Goal: Task Accomplishment & Management: Manage account settings

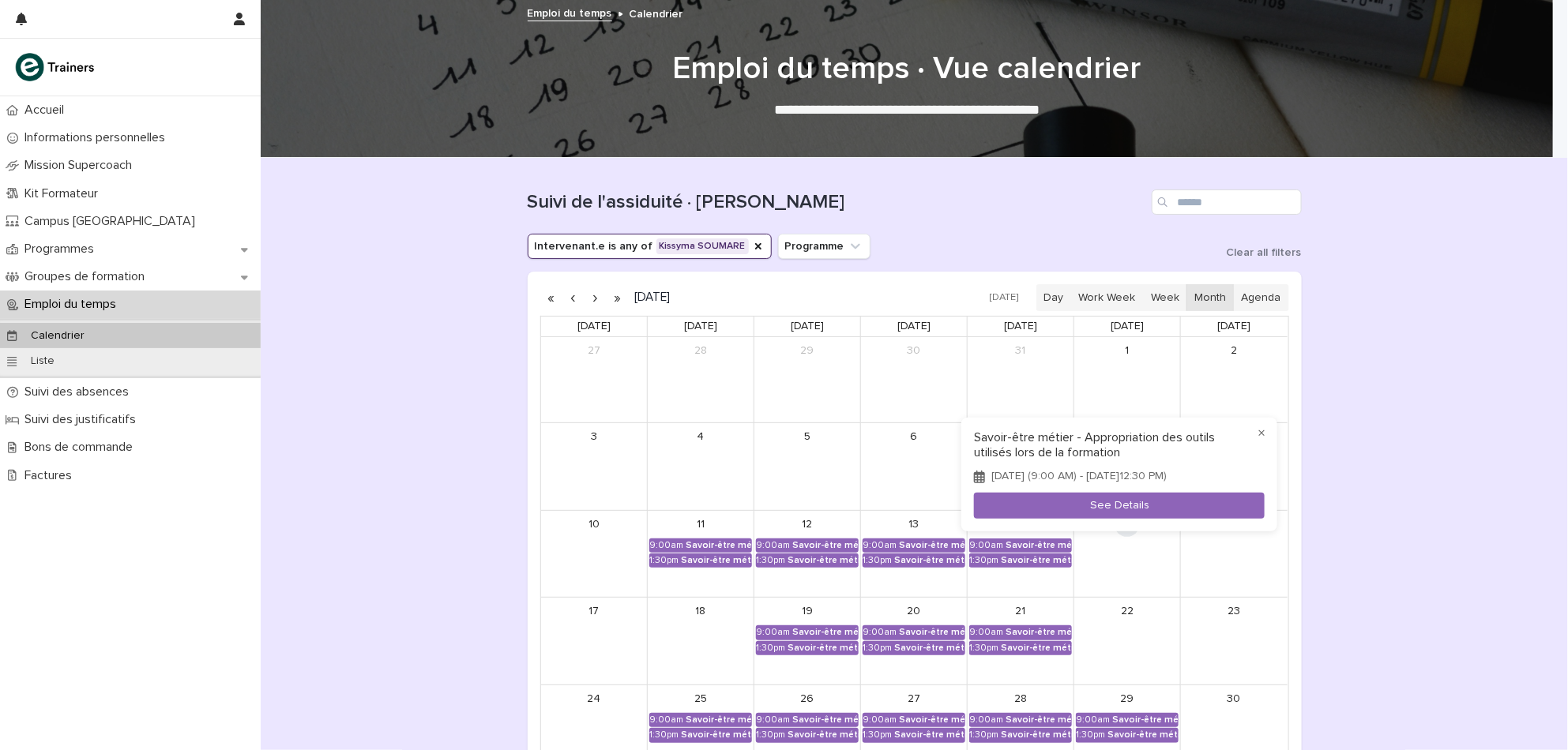
scroll to position [246, 0]
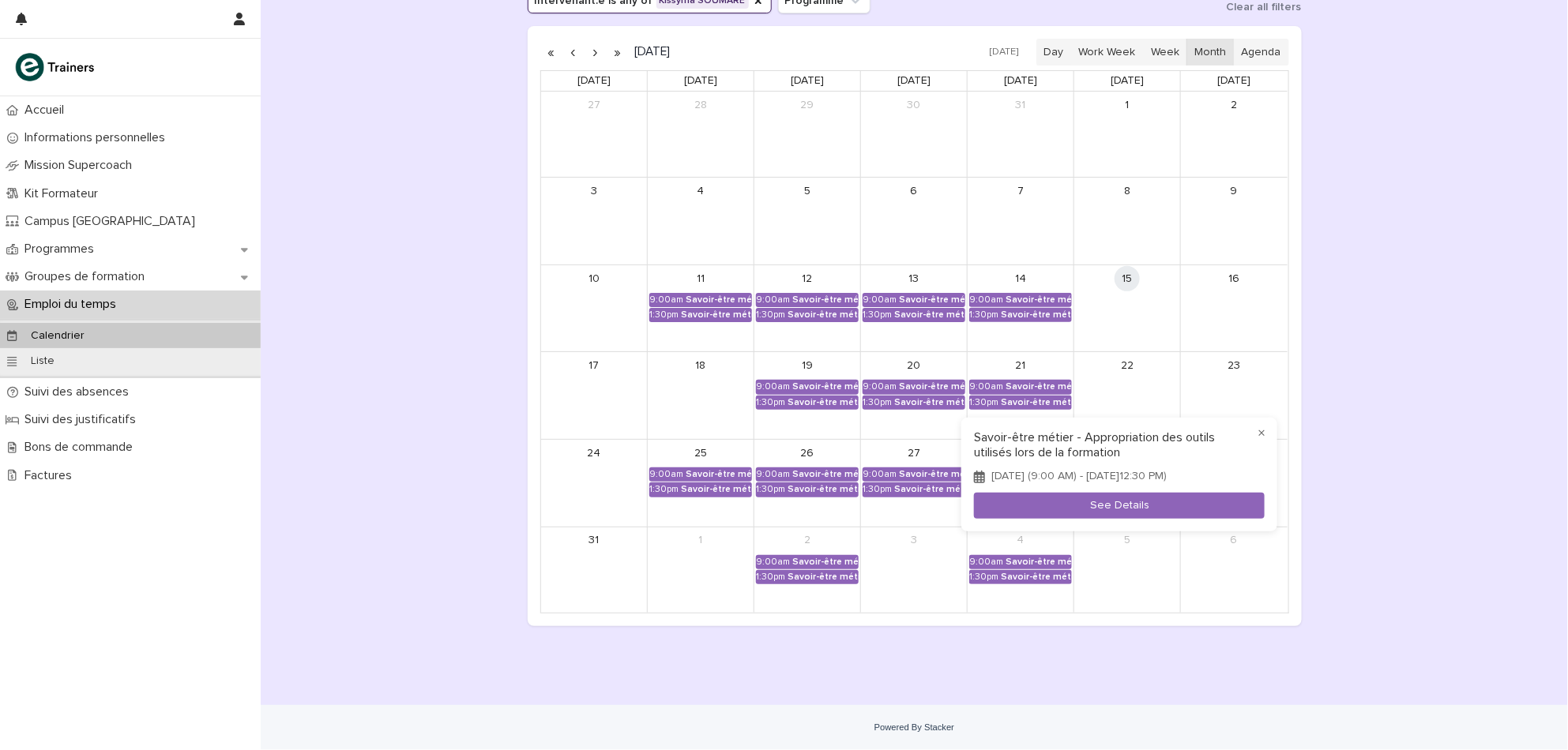
click at [86, 415] on div at bounding box center [784, 375] width 1568 height 750
click at [86, 415] on p "Suivi des justificatifs" at bounding box center [83, 420] width 130 height 15
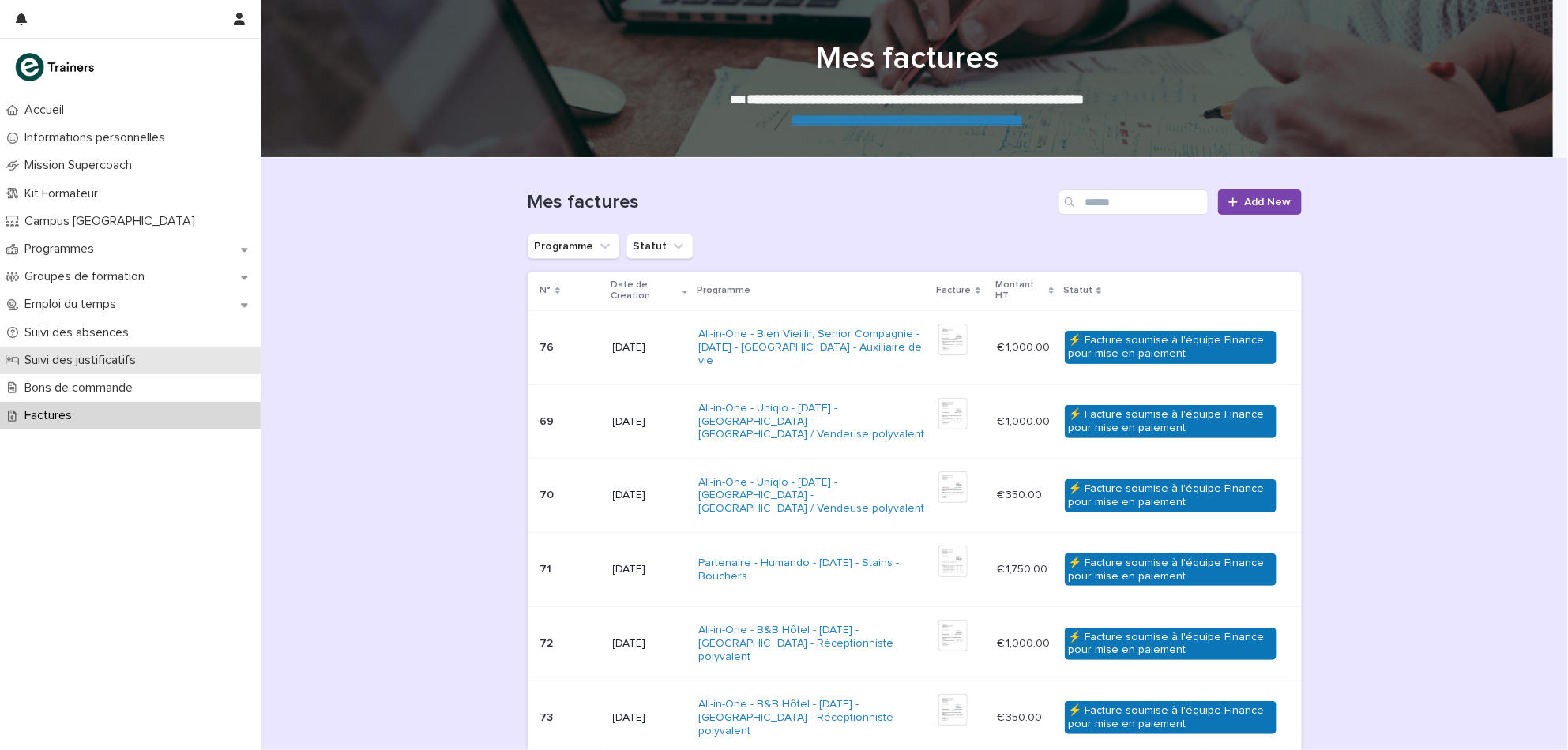
click at [99, 353] on p "Suivi des justificatifs" at bounding box center [83, 361] width 130 height 15
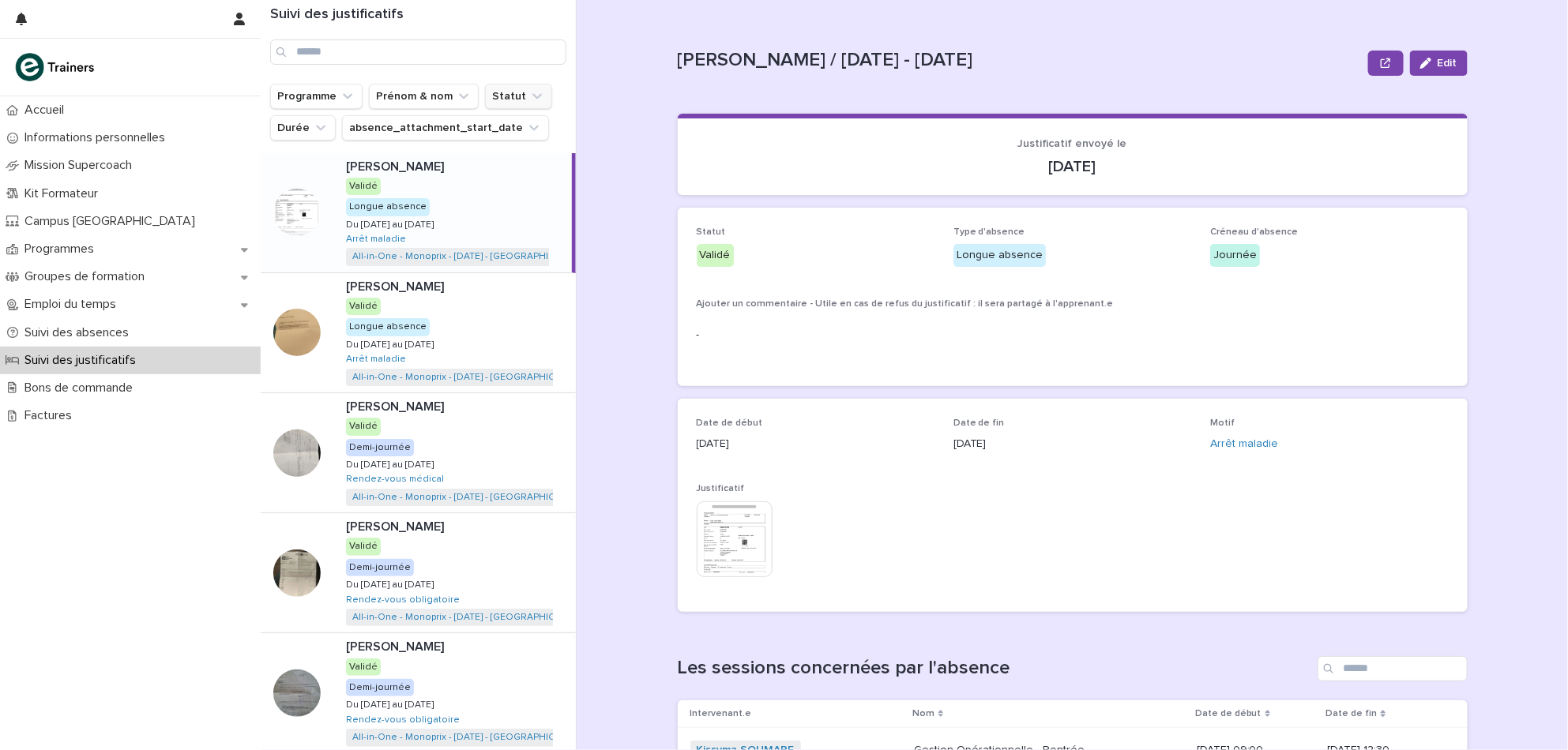
click at [499, 84] on button "Statut" at bounding box center [519, 96] width 67 height 25
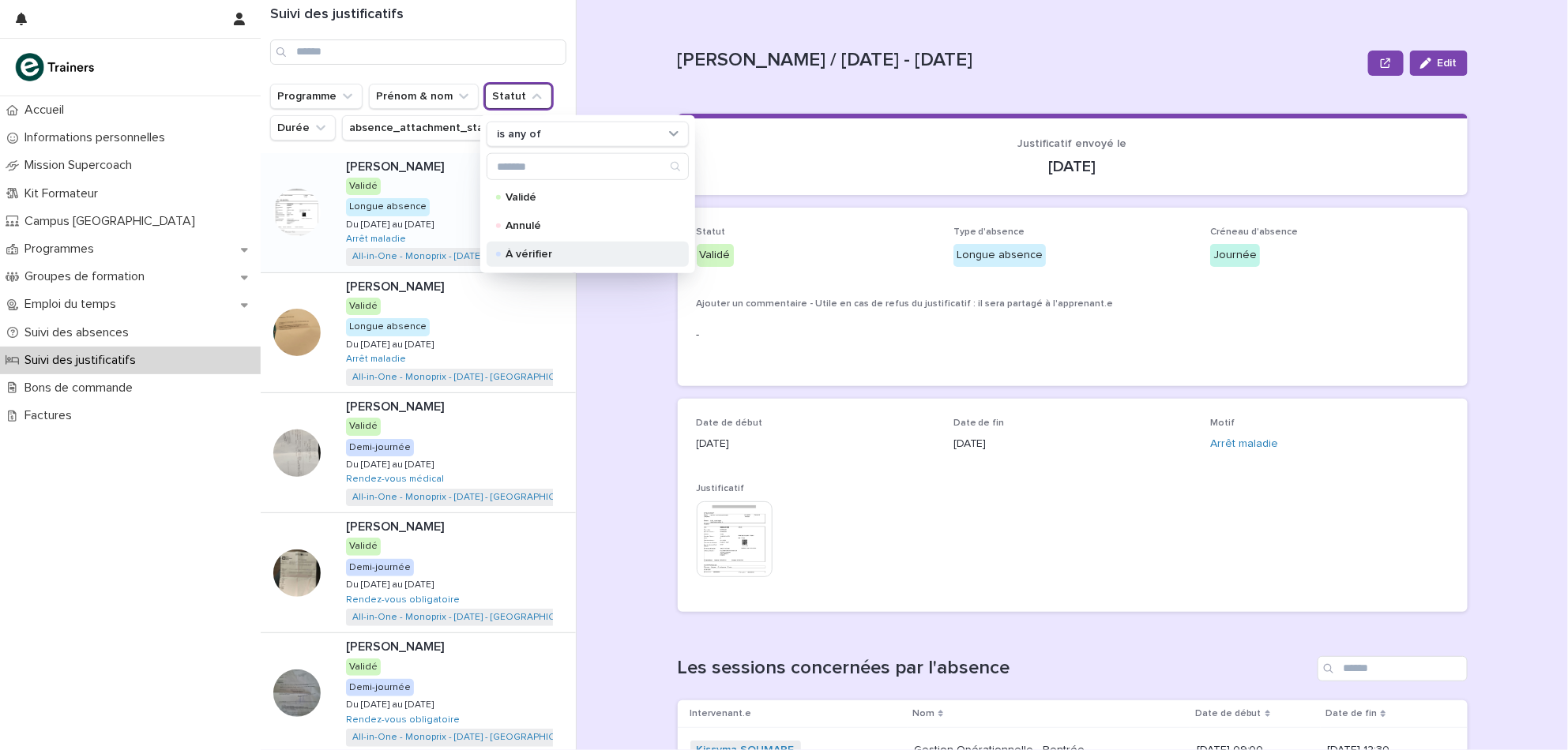
click at [543, 262] on div "À vérifier" at bounding box center [587, 254] width 202 height 25
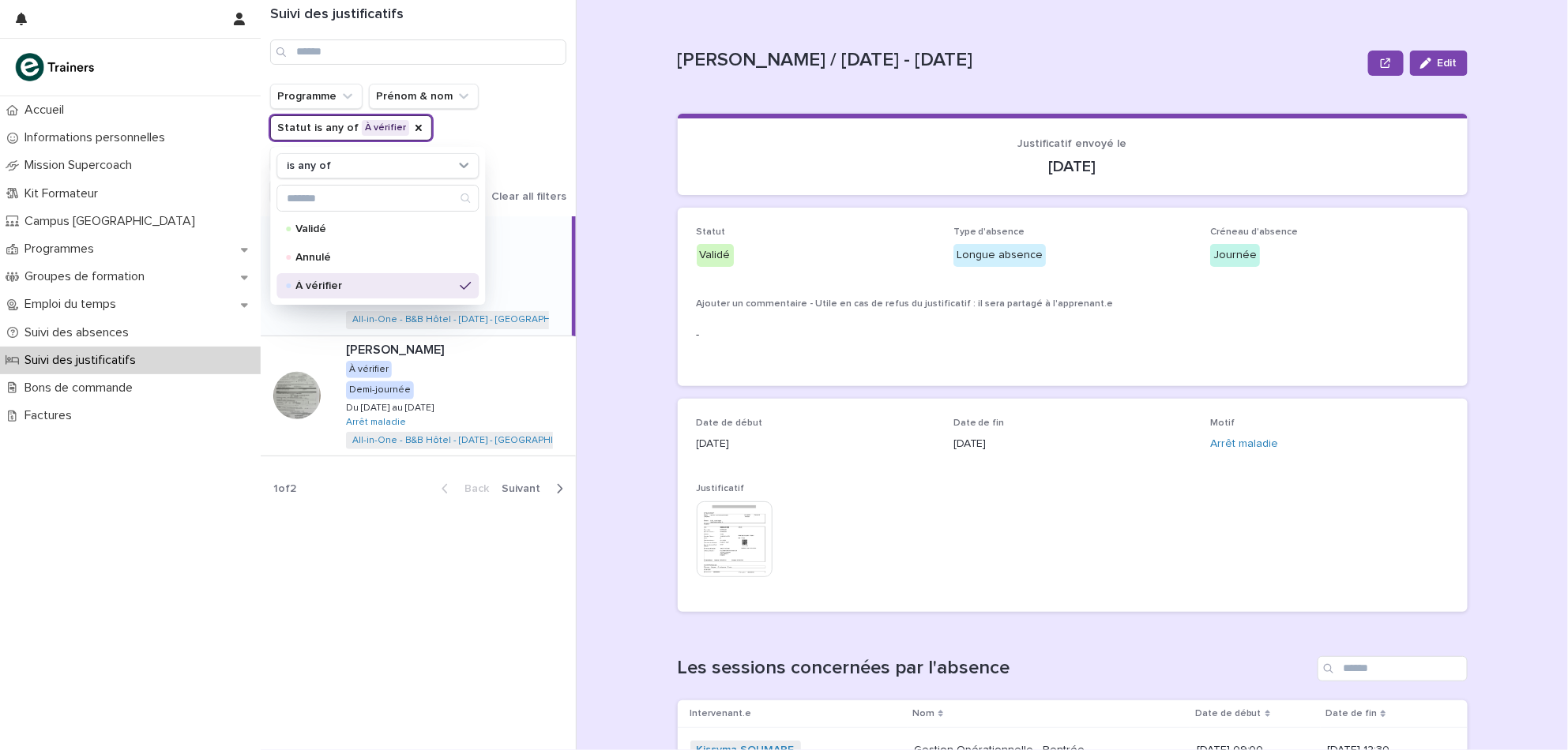
click at [616, 161] on div "Yann BOINAMADI / 15/01/2025 - 15/01/2025 Edit Yann BOINAMADI / 15/01/2025 - 15/…" at bounding box center [1082, 375] width 972 height 750
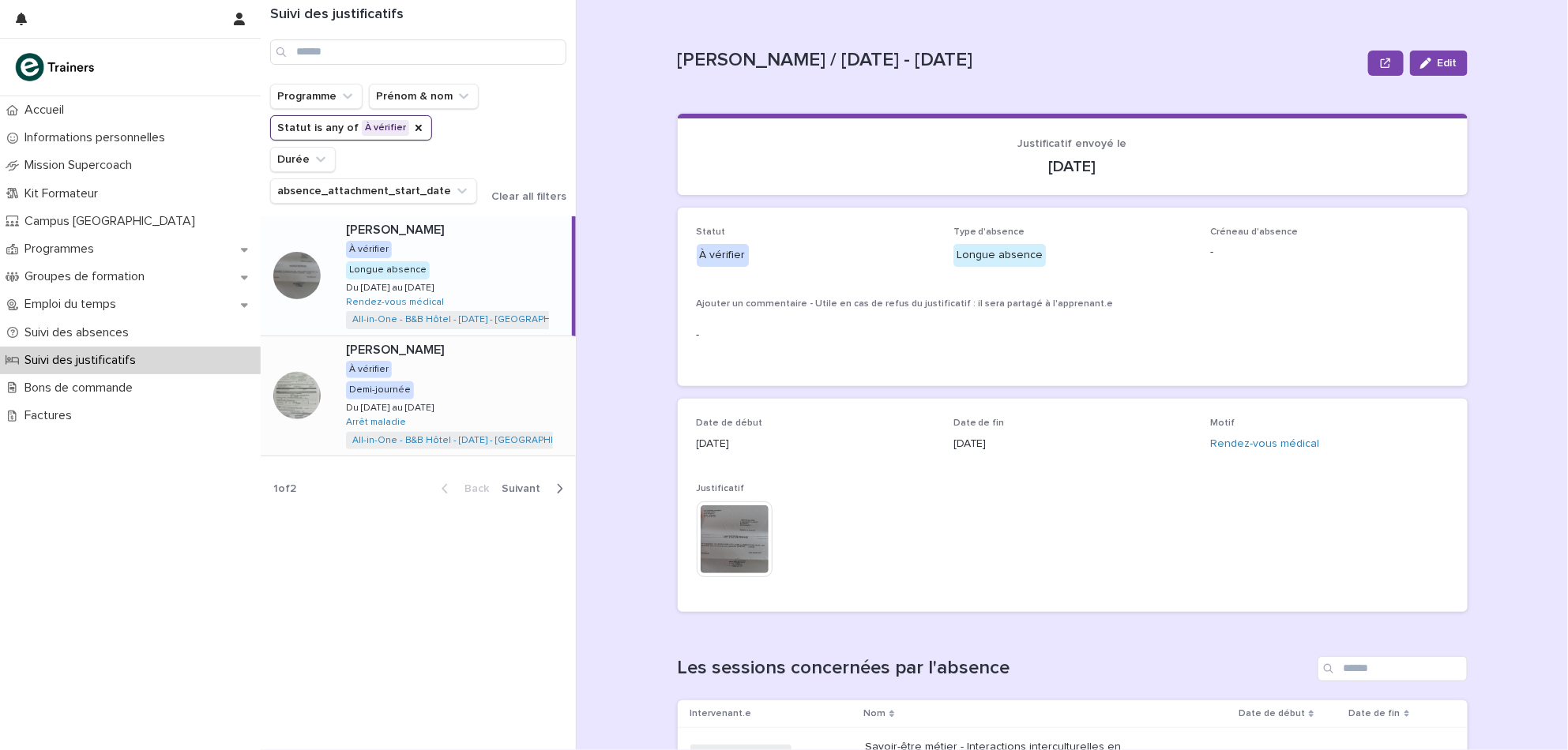
click at [299, 399] on div at bounding box center [296, 395] width 47 height 47
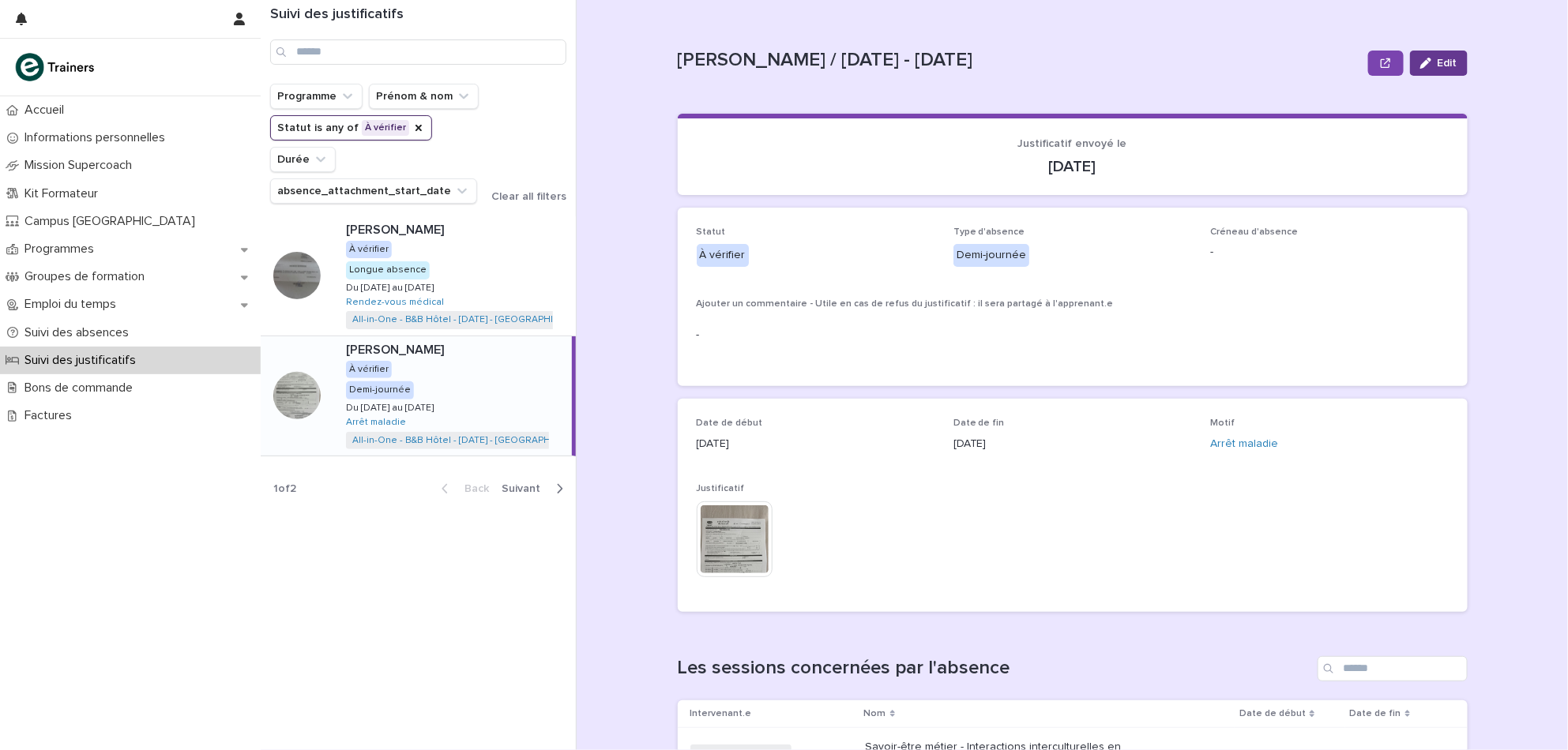
click at [1448, 61] on span "Edit" at bounding box center [1448, 63] width 20 height 11
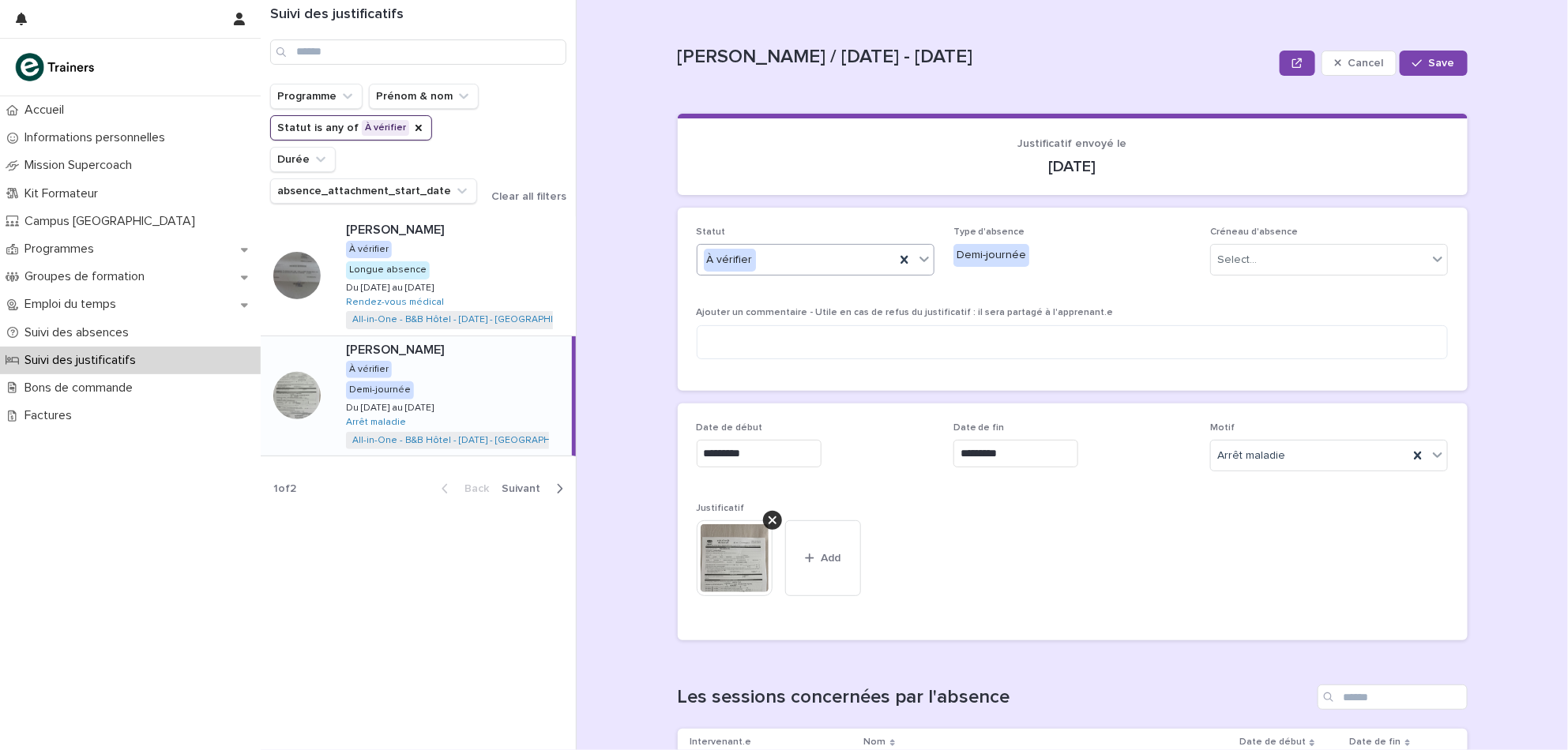
click at [810, 265] on div "À vérifier" at bounding box center [796, 260] width 197 height 26
click at [782, 307] on div "Annulé" at bounding box center [807, 317] width 236 height 27
click at [782, 308] on span "Ajouter un commentaire - Utile en cas de refus du justificatif : il sera partag…" at bounding box center [905, 312] width 417 height 9
click at [789, 261] on div "Annulé" at bounding box center [796, 260] width 197 height 26
click at [788, 279] on div "Validé" at bounding box center [807, 289] width 236 height 27
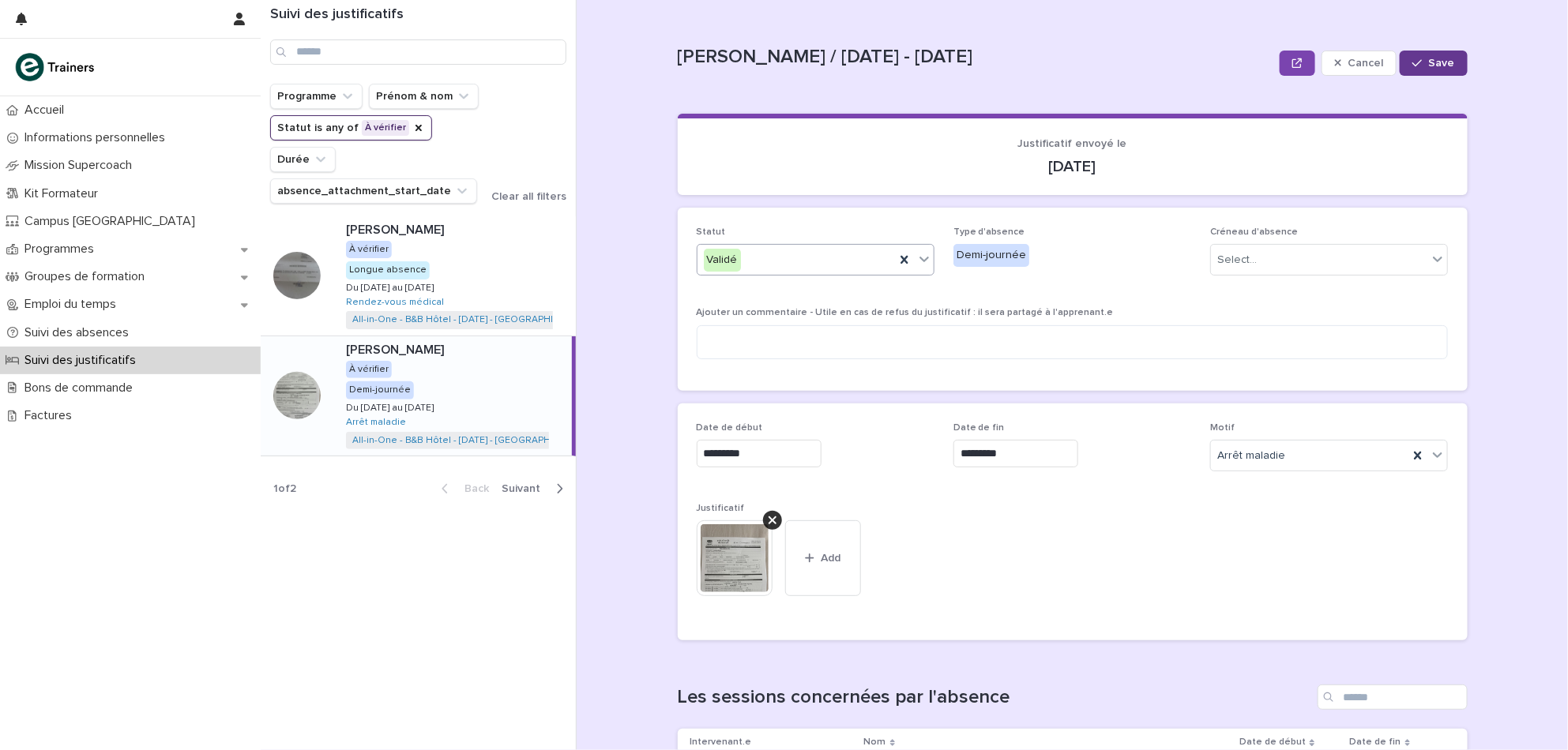
click at [1433, 59] on span "Save" at bounding box center [1441, 63] width 26 height 11
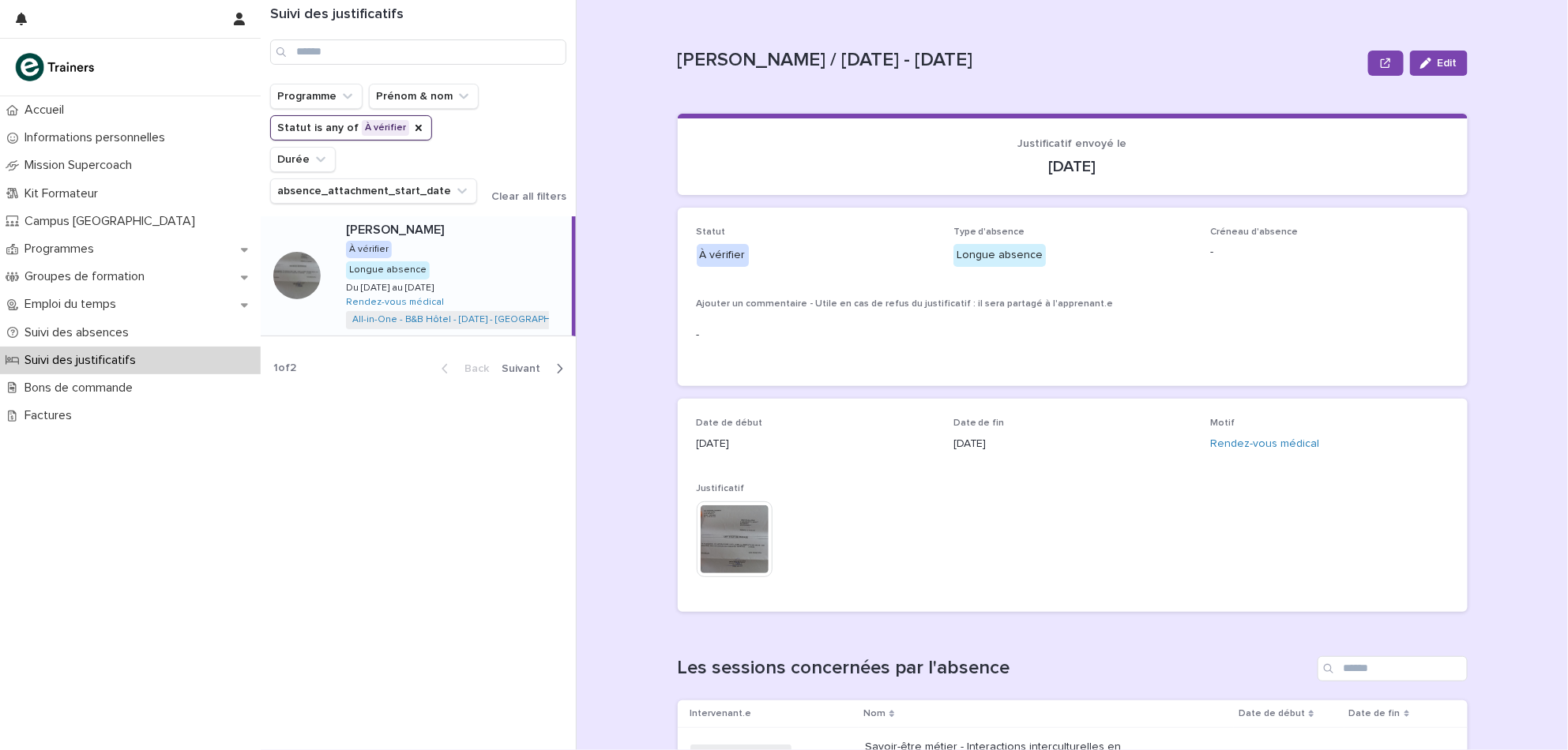
click at [295, 257] on div at bounding box center [296, 275] width 47 height 47
click at [735, 510] on img at bounding box center [734, 539] width 75 height 75
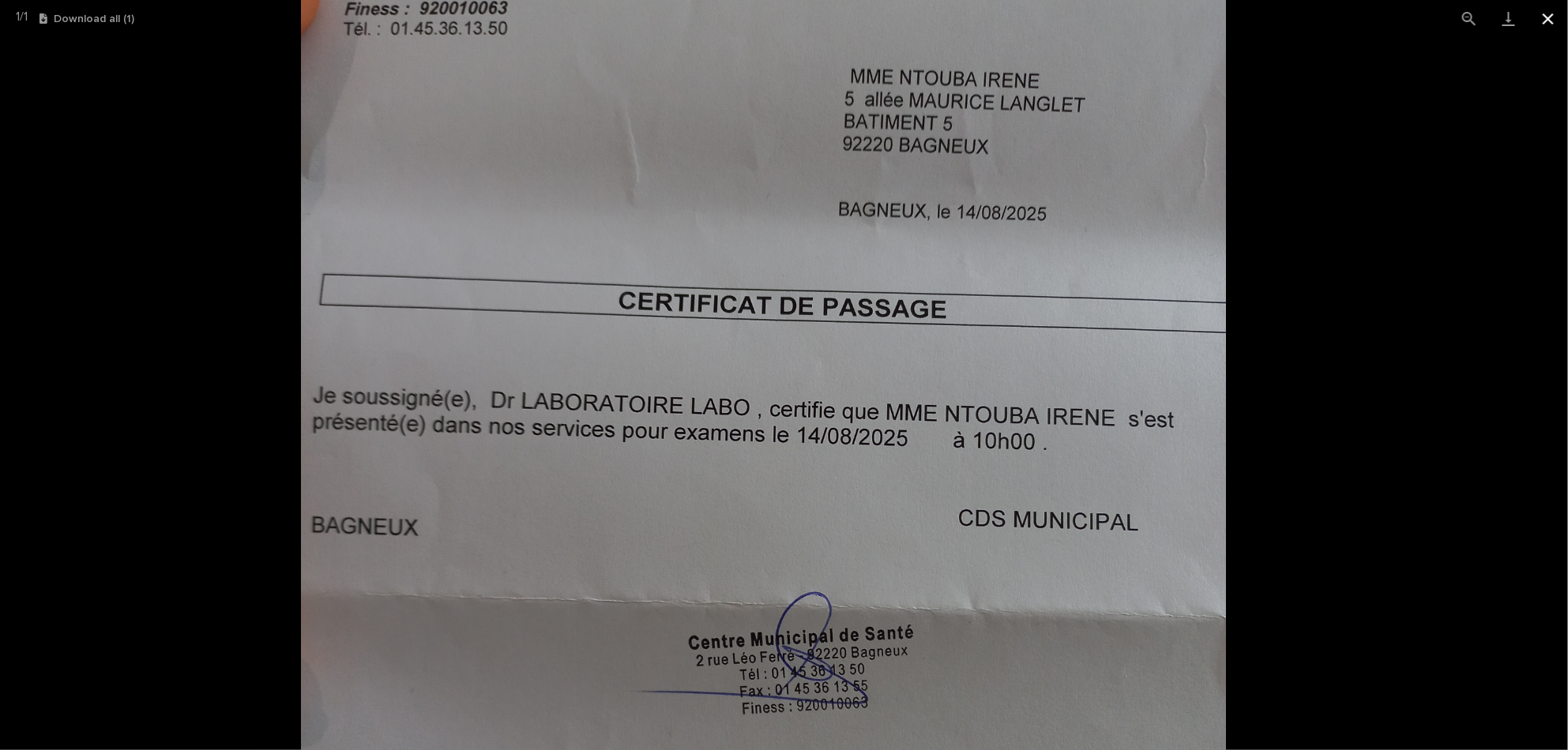
click at [1547, 17] on button "Close gallery" at bounding box center [1548, 18] width 40 height 37
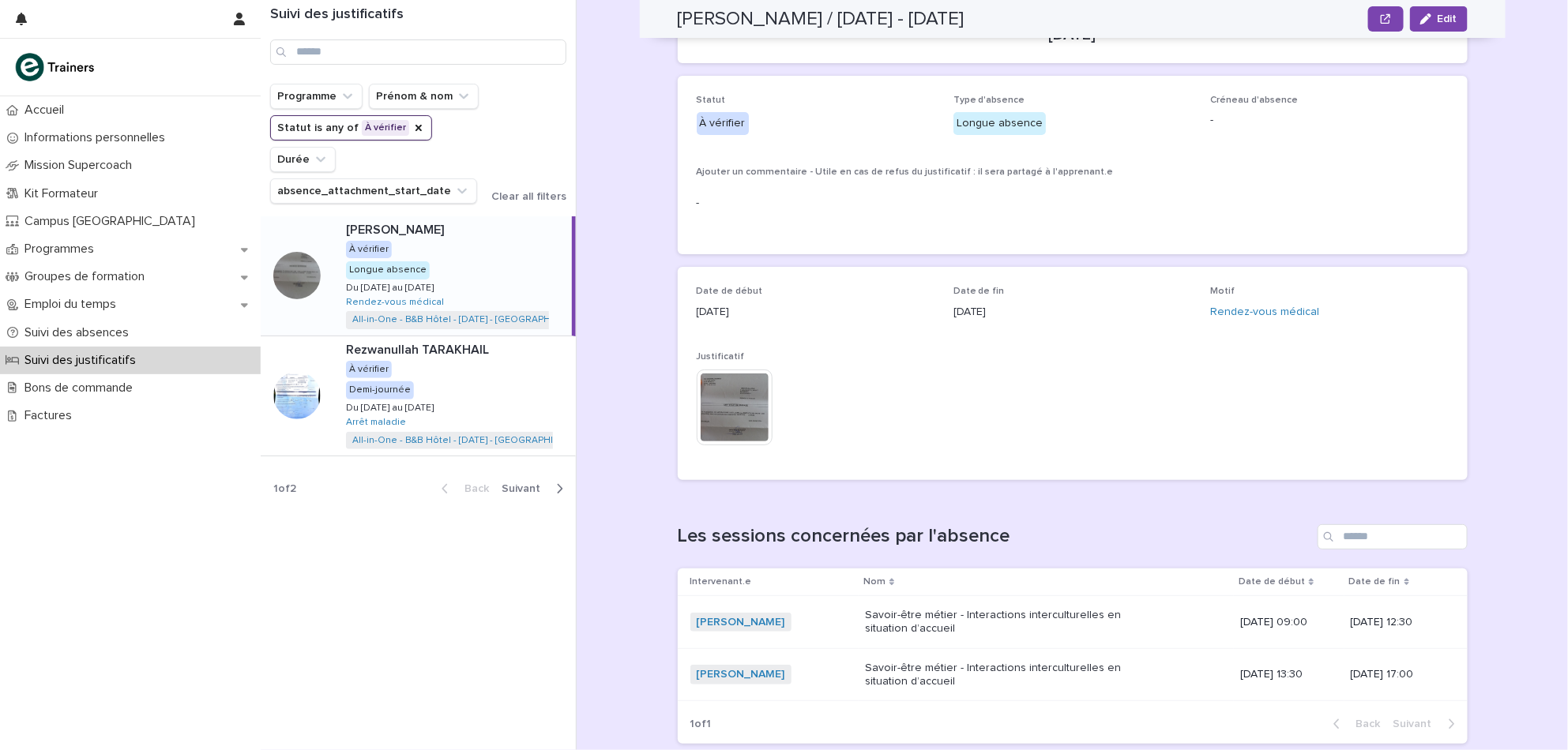
scroll to position [125, 0]
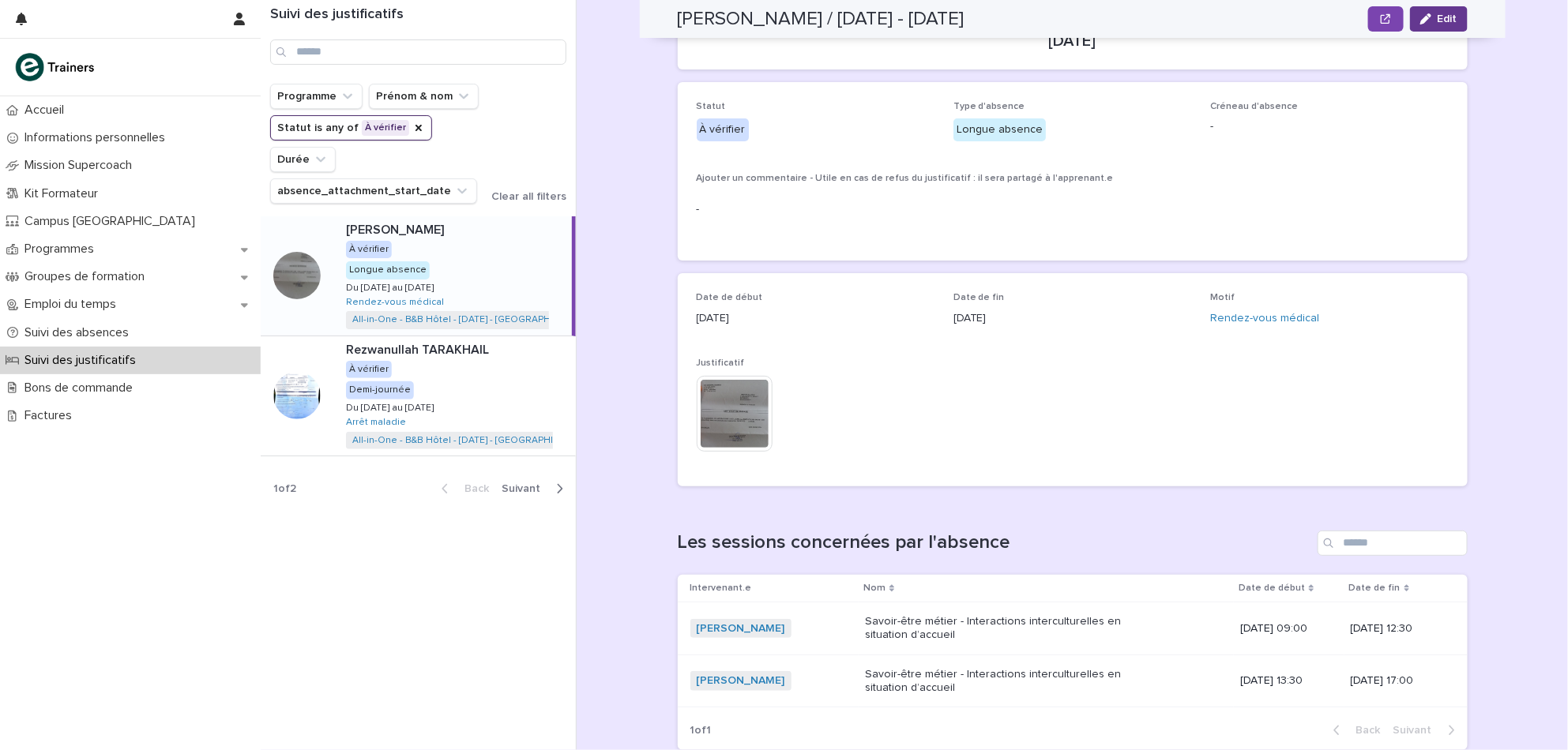
click at [1422, 14] on icon "button" at bounding box center [1425, 18] width 11 height 11
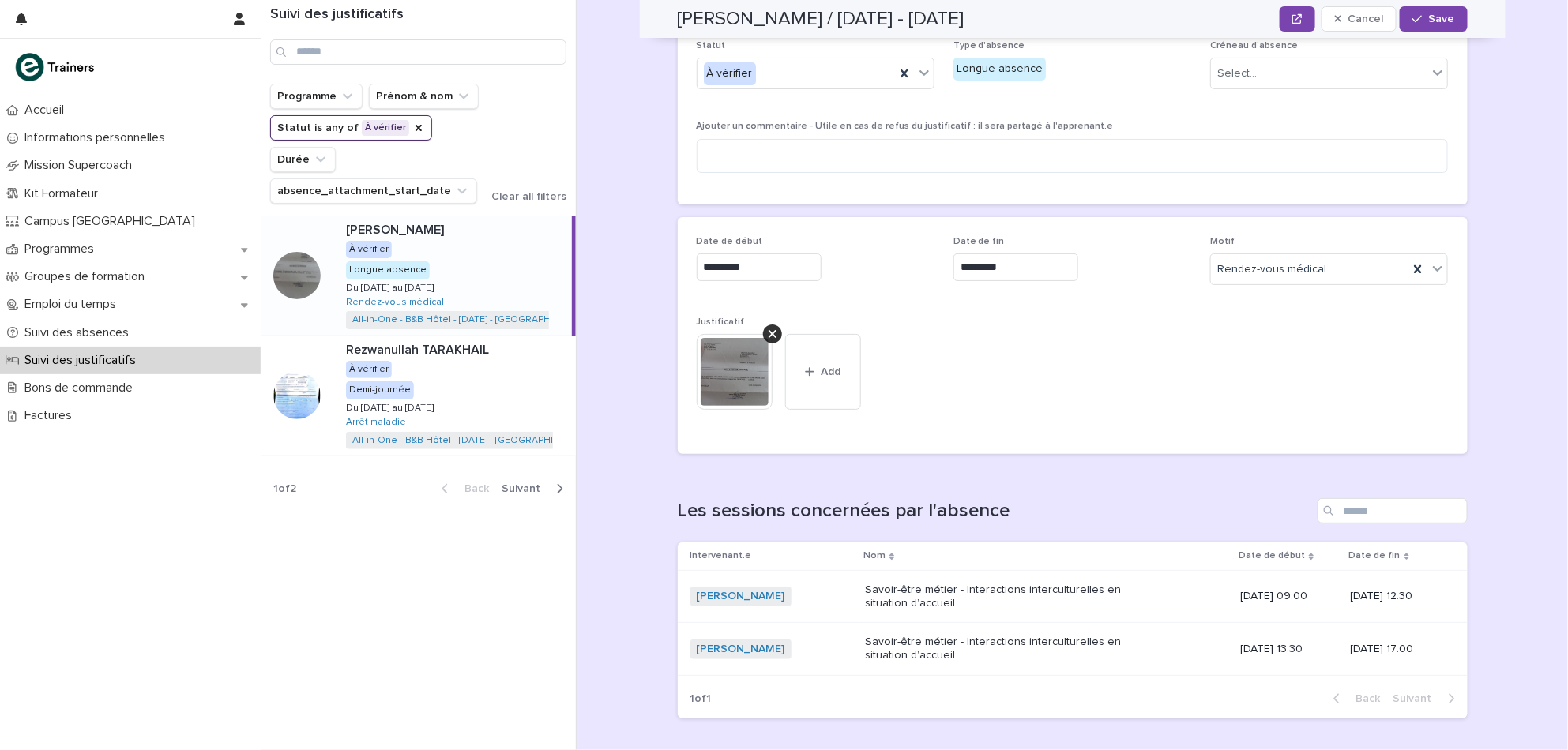
scroll to position [210, 0]
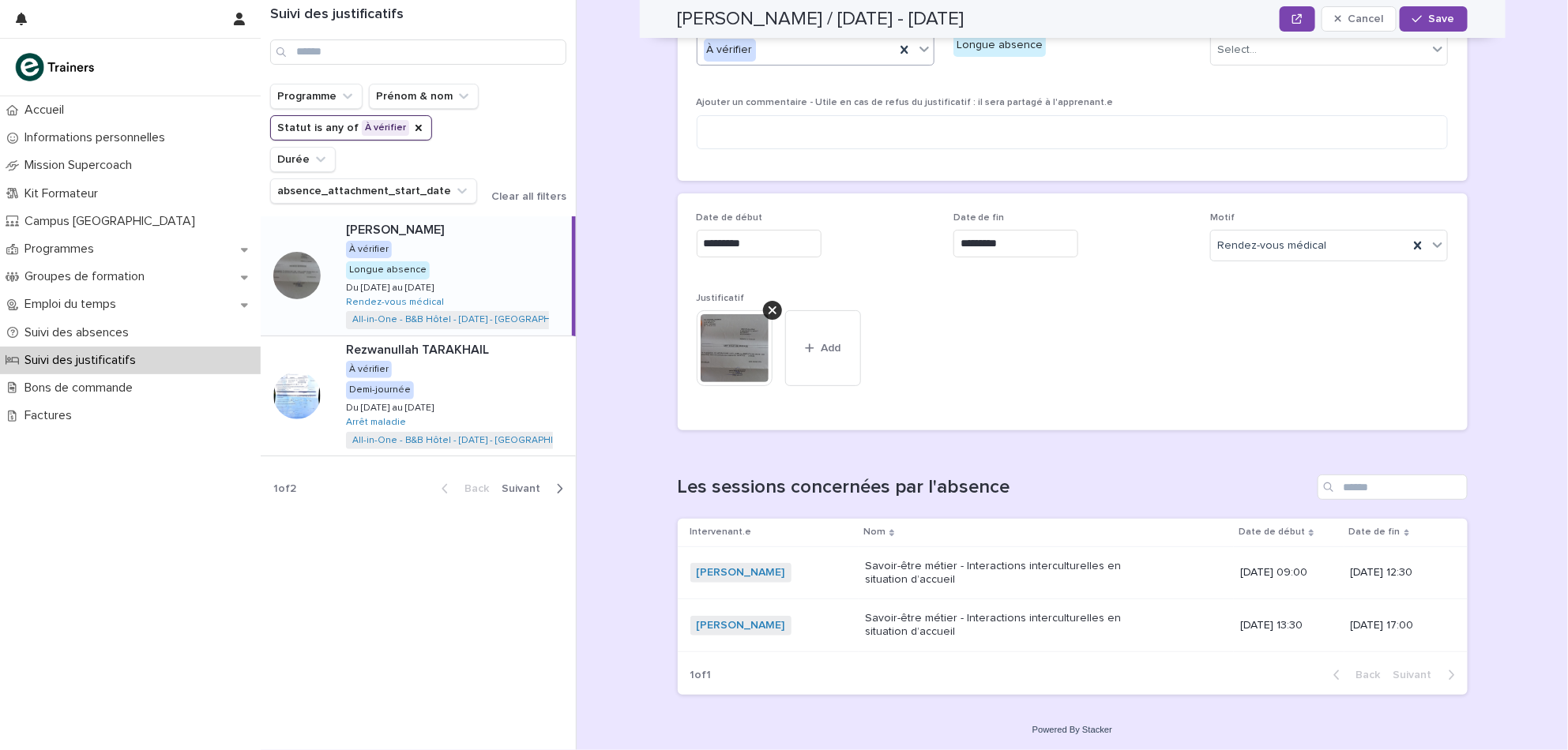
click at [817, 43] on div "À vérifier" at bounding box center [796, 50] width 197 height 26
click at [812, 105] on div "Annulé" at bounding box center [807, 106] width 236 height 27
click at [840, 130] on textarea at bounding box center [1073, 132] width 752 height 34
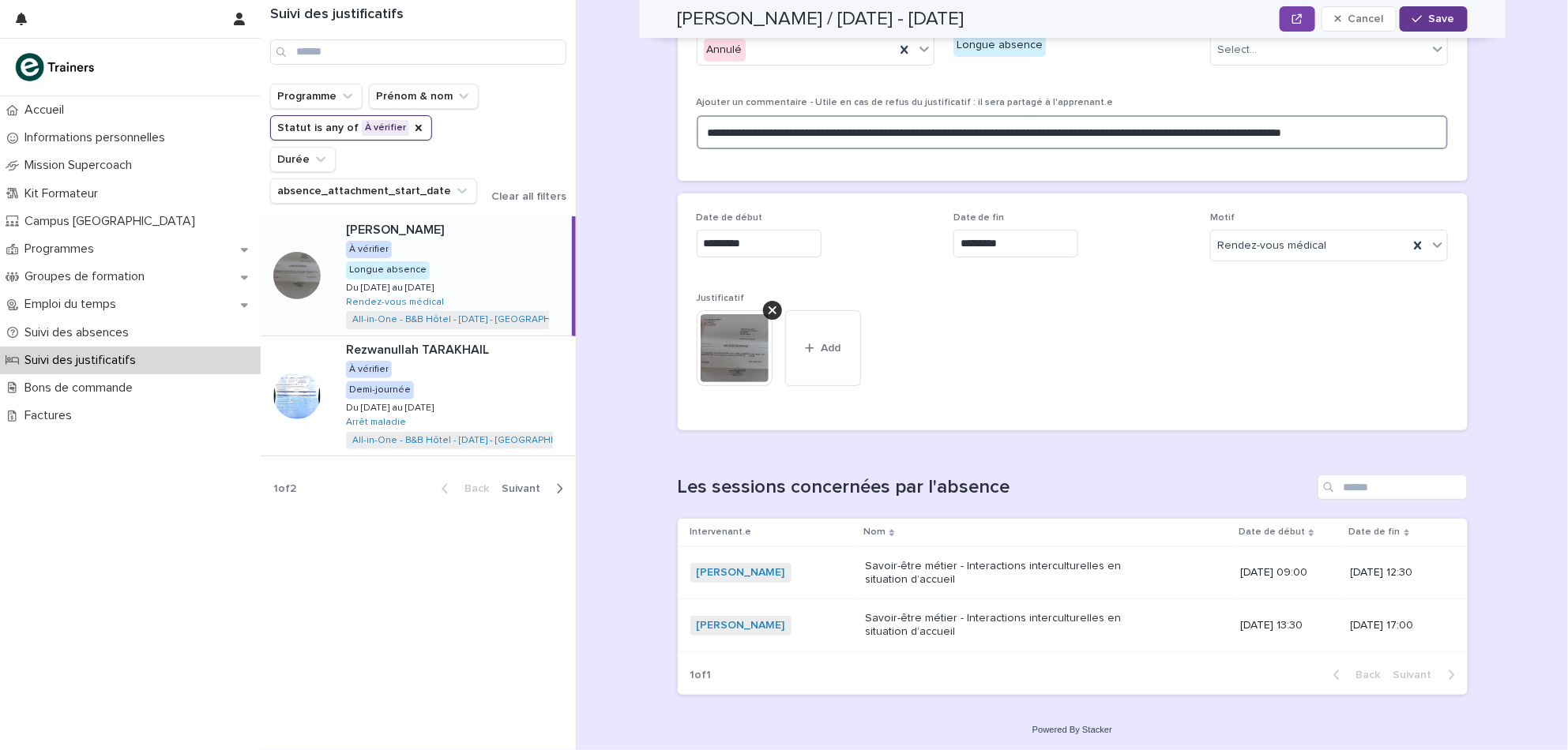
type textarea "**********"
click at [1429, 22] on span "Save" at bounding box center [1441, 18] width 26 height 11
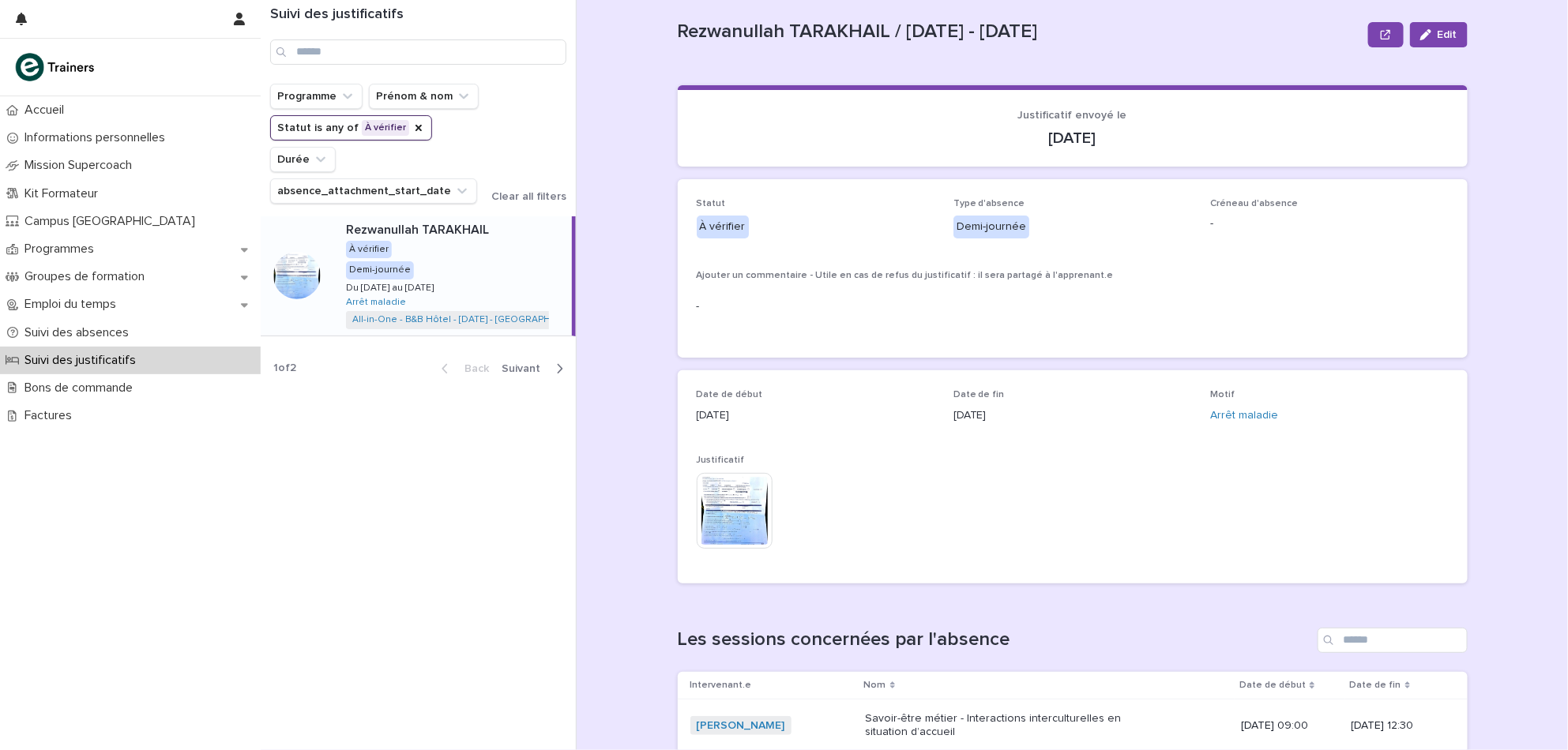
scroll to position [105, 0]
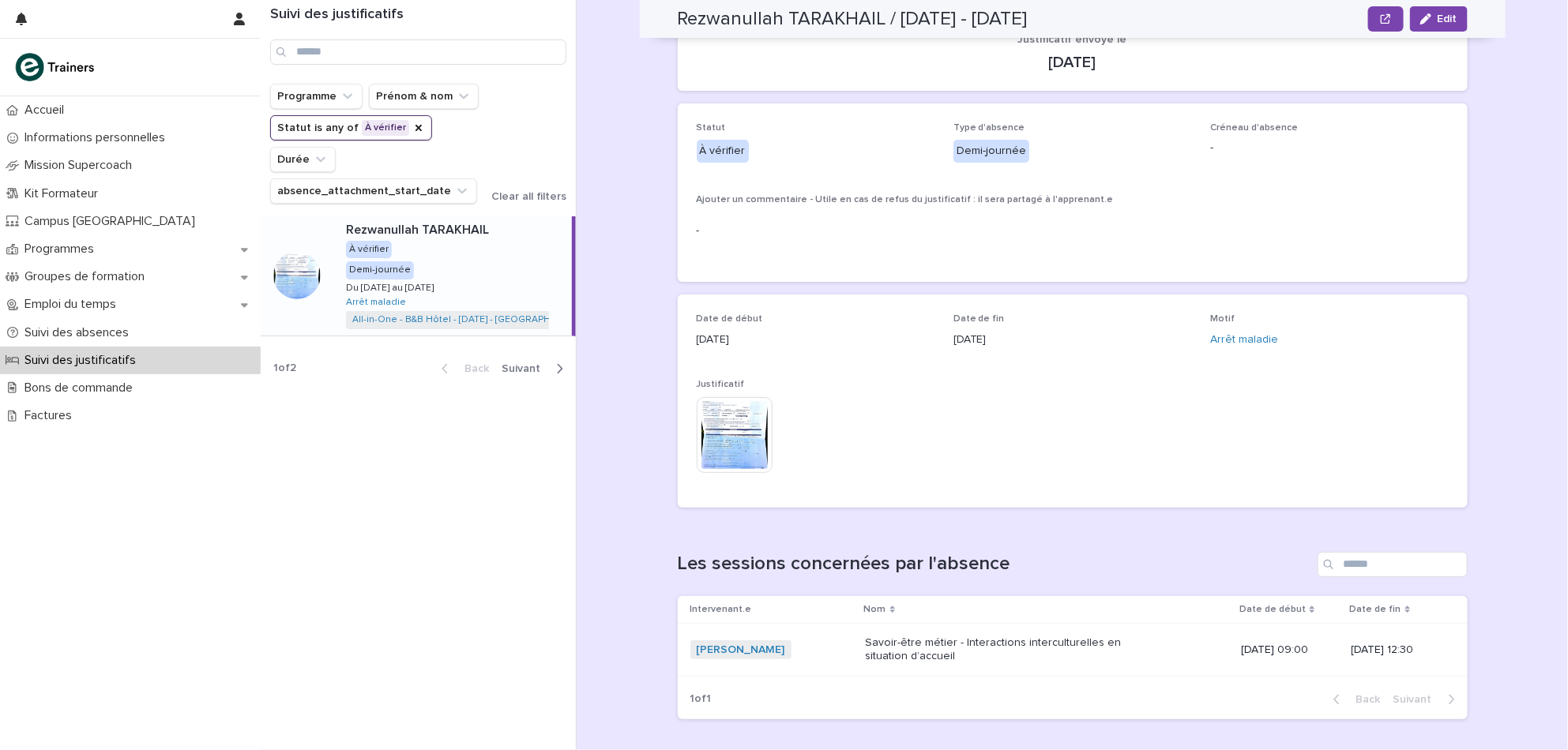
click at [728, 436] on img at bounding box center [734, 435] width 75 height 75
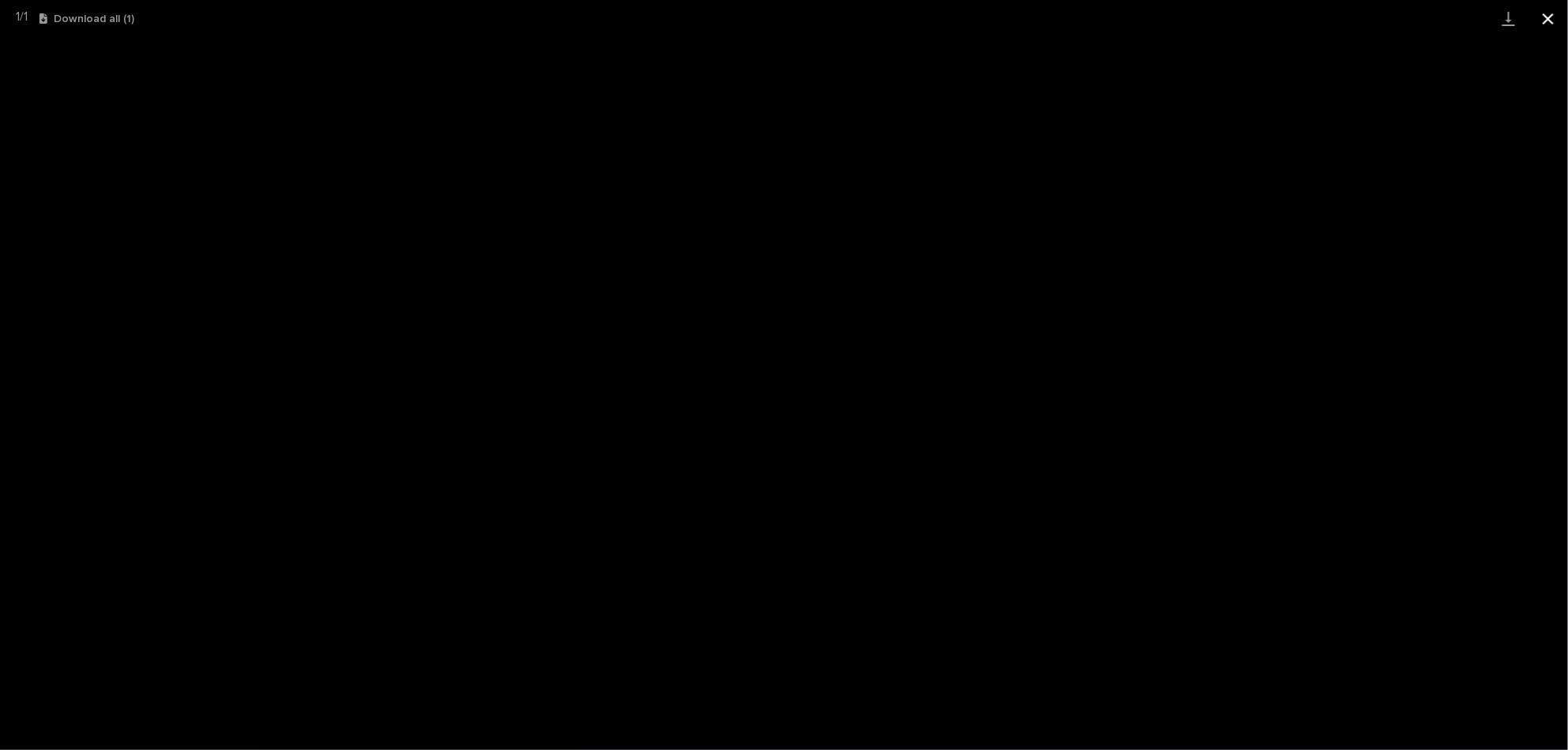
click at [1554, 27] on button "Close gallery" at bounding box center [1548, 18] width 40 height 37
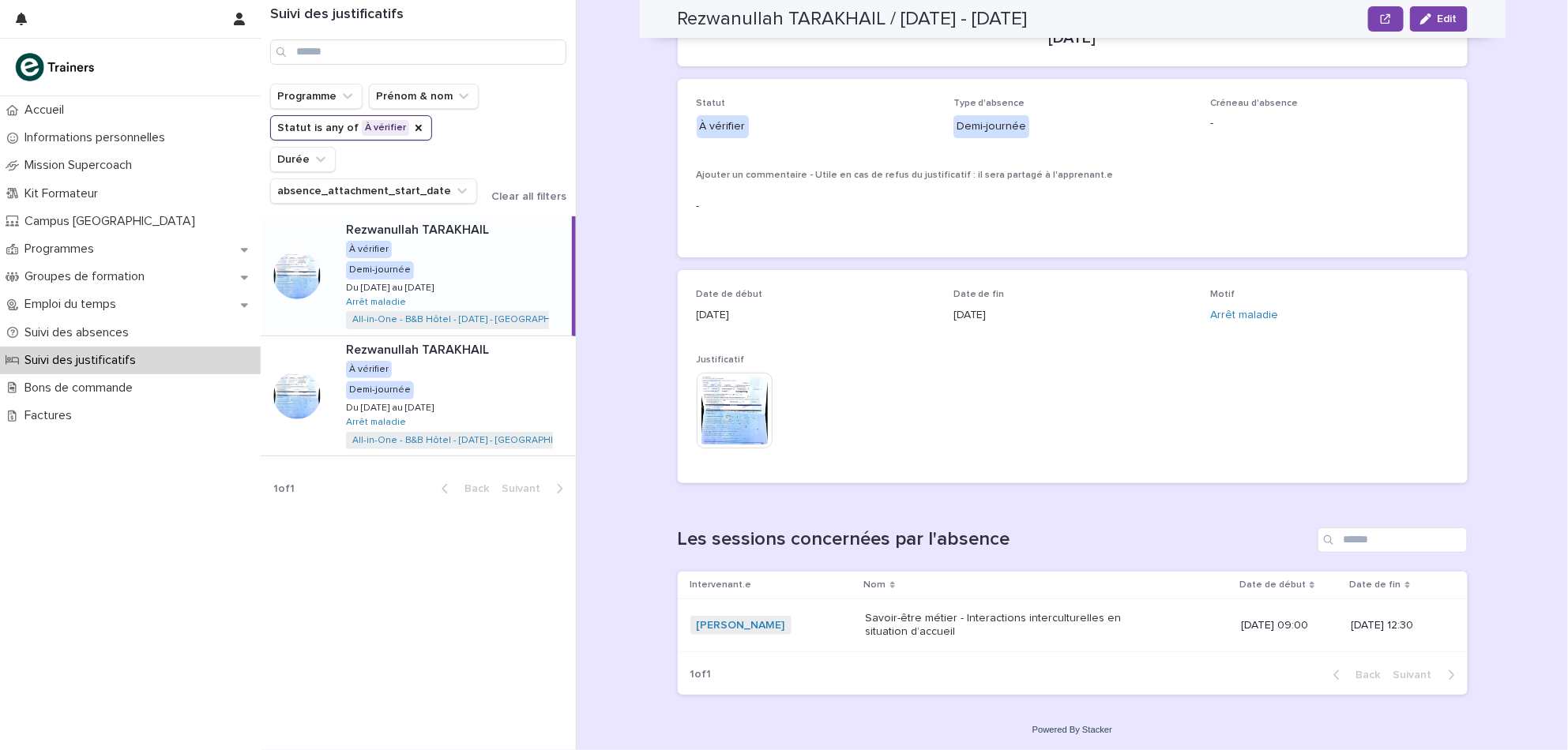
scroll to position [0, 0]
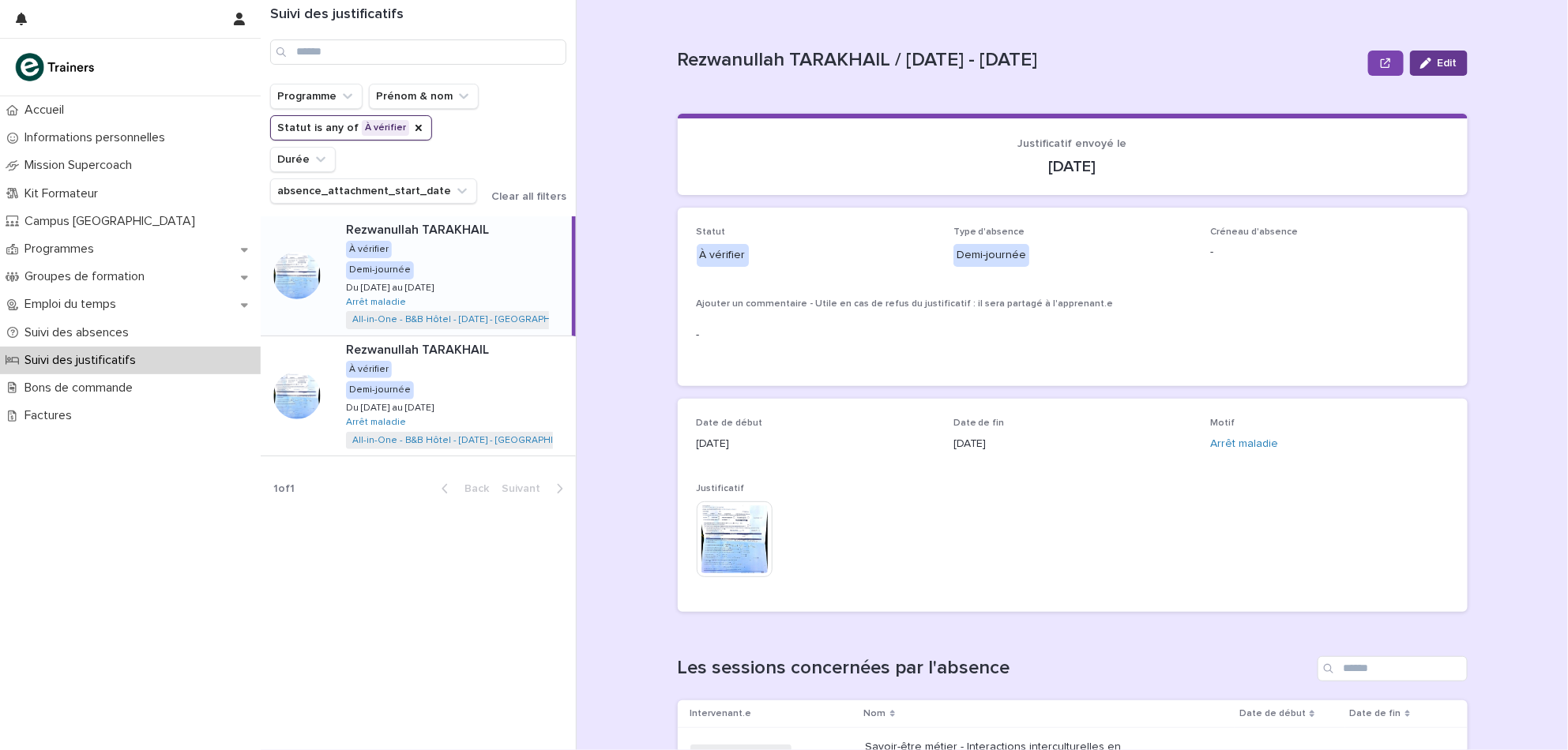
click at [1439, 67] on span "Edit" at bounding box center [1448, 63] width 20 height 11
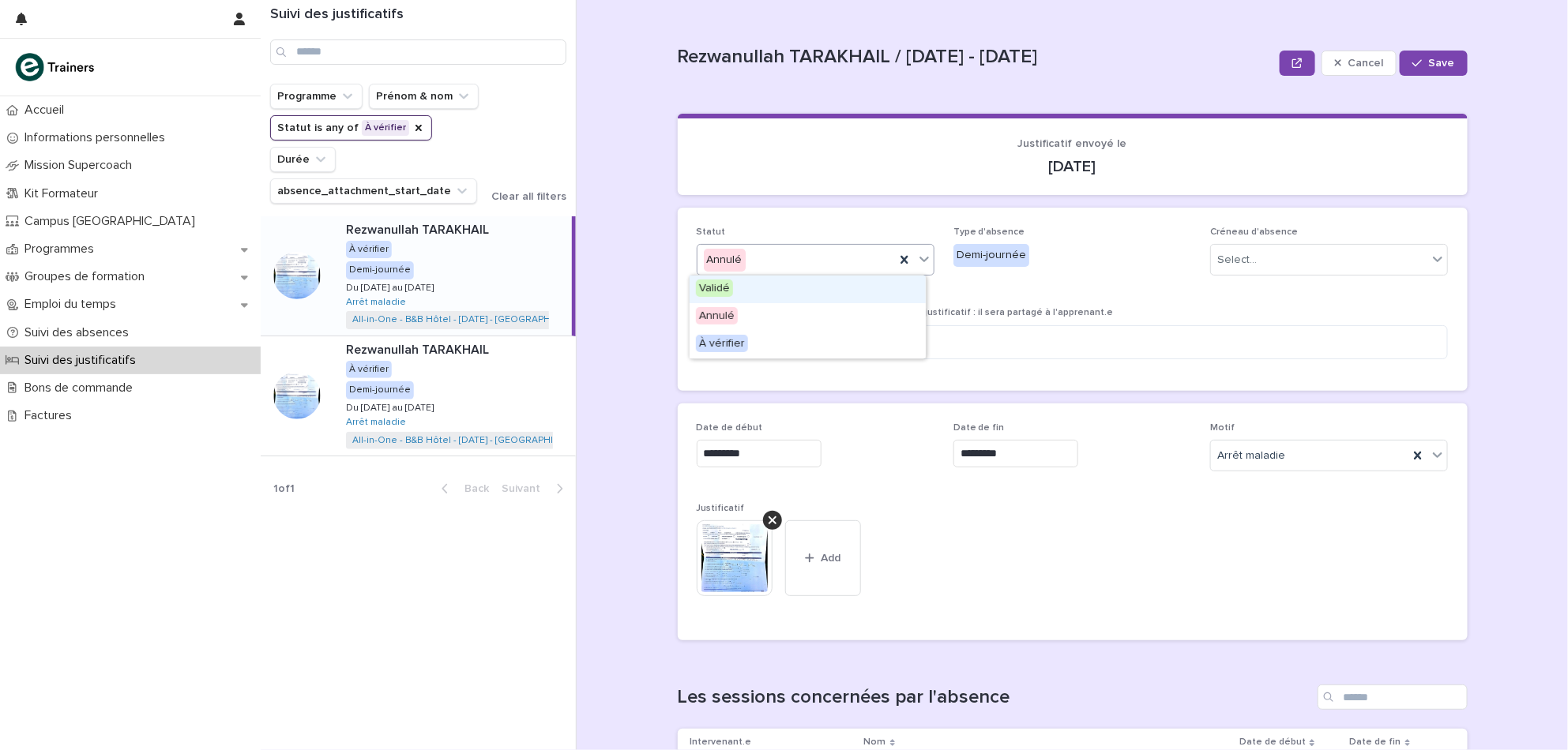
click at [817, 290] on div "Validé" at bounding box center [807, 289] width 236 height 27
click at [1434, 58] on span "Save" at bounding box center [1441, 63] width 26 height 11
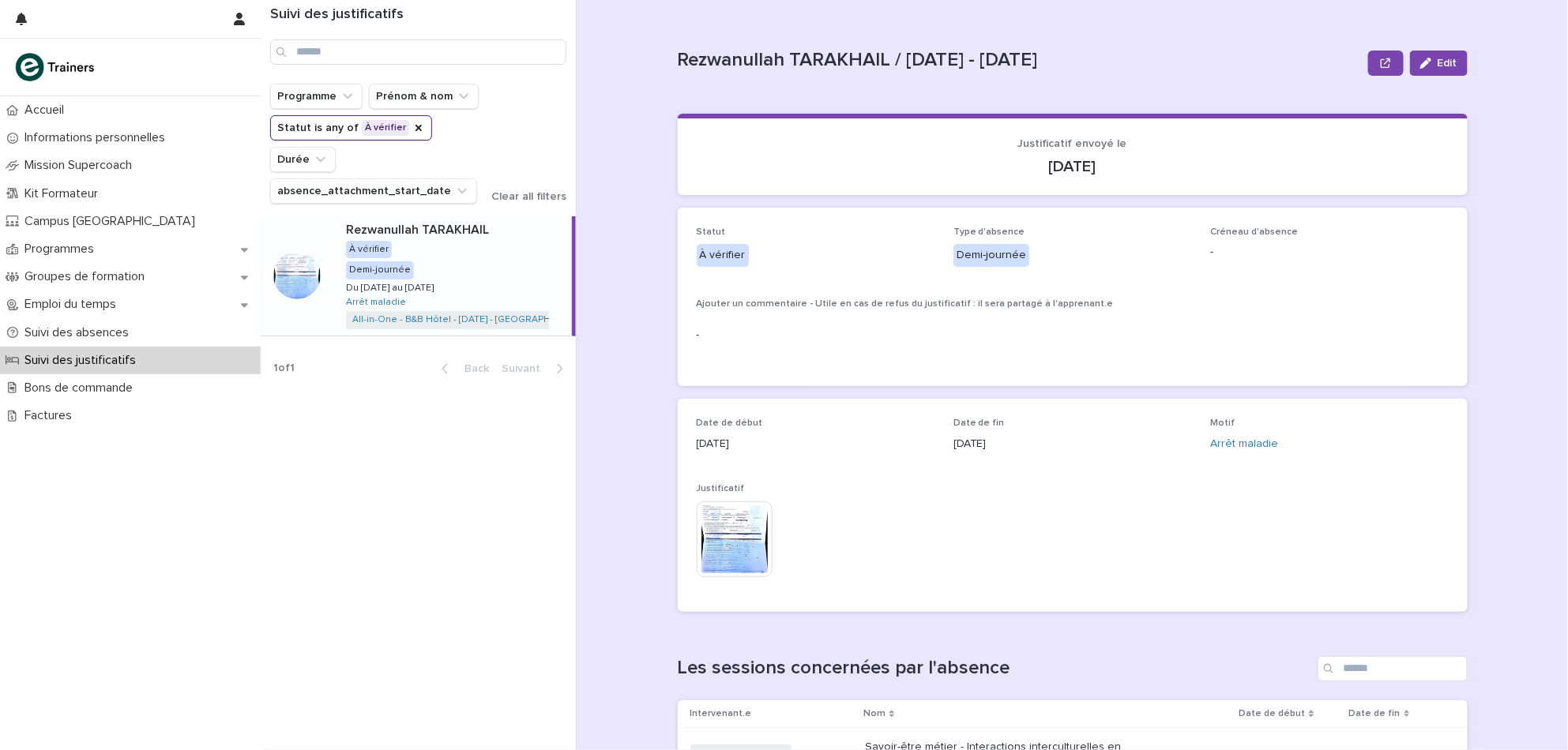
click at [740, 536] on img at bounding box center [734, 539] width 75 height 75
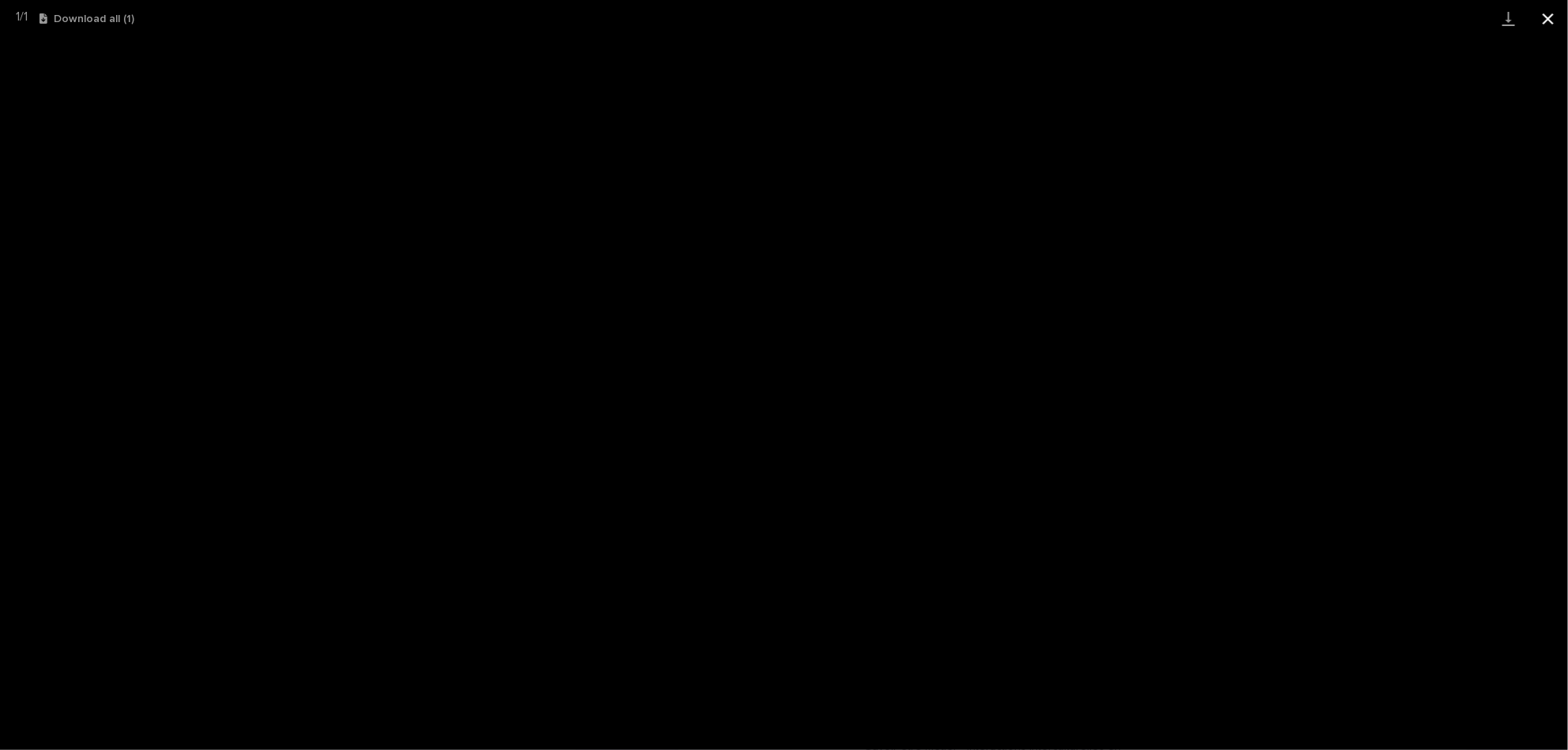
click at [1552, 32] on button "Close gallery" at bounding box center [1548, 18] width 40 height 37
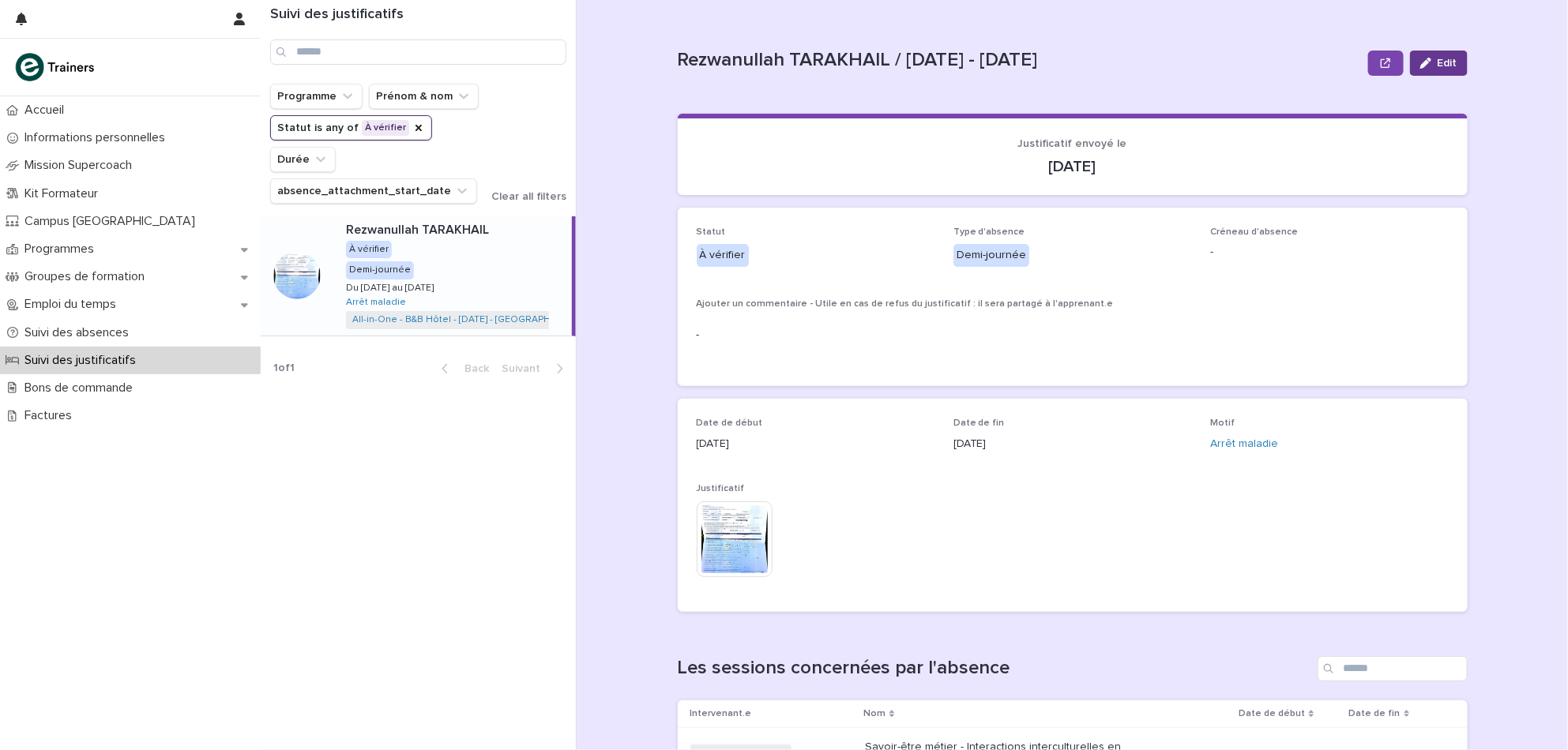
click at [1453, 66] on button "Edit" at bounding box center [1439, 63] width 58 height 25
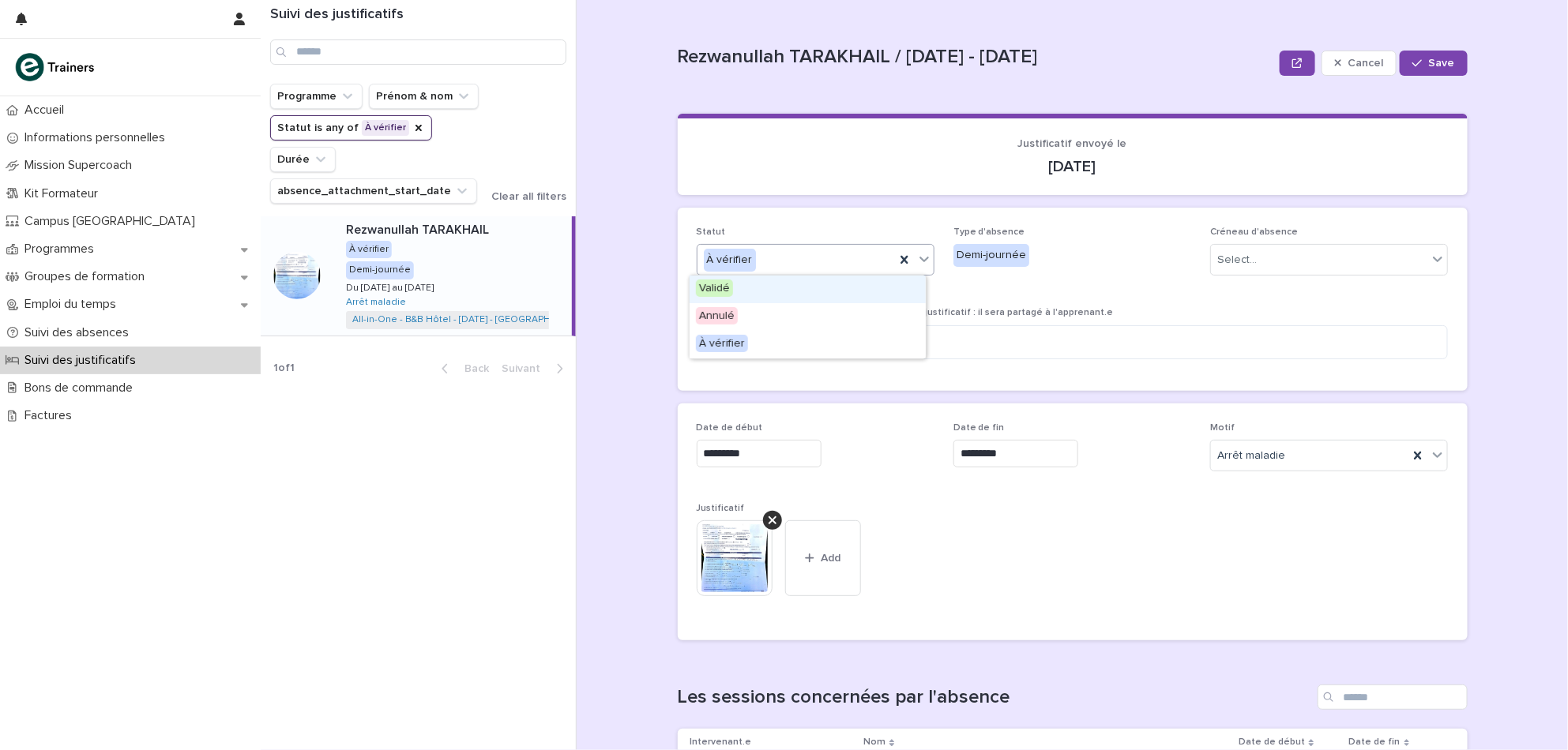
click at [798, 294] on div "Validé" at bounding box center [807, 289] width 236 height 27
click at [1449, 64] on button "Save" at bounding box center [1433, 63] width 67 height 25
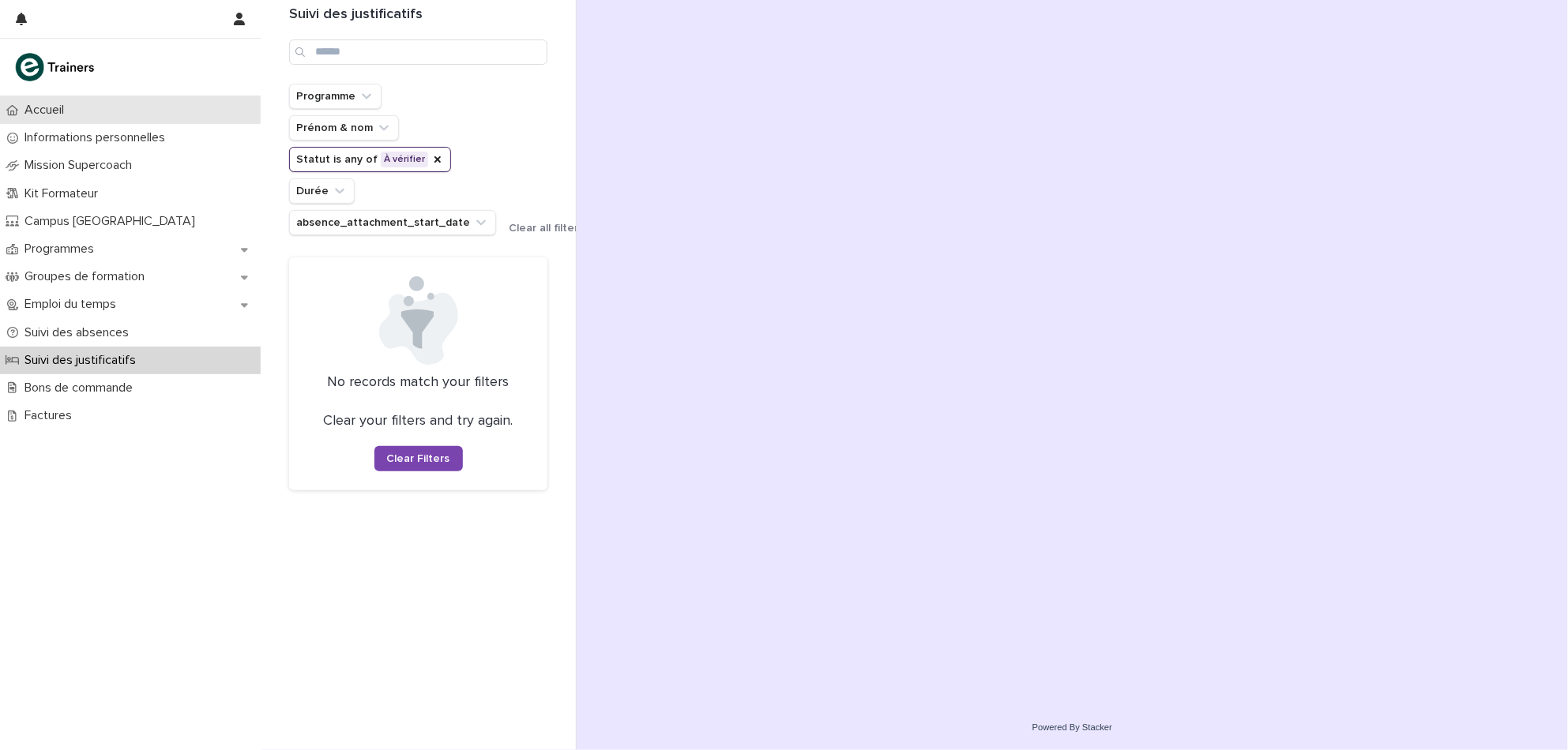
click at [85, 107] on div "Accueil" at bounding box center [130, 110] width 261 height 27
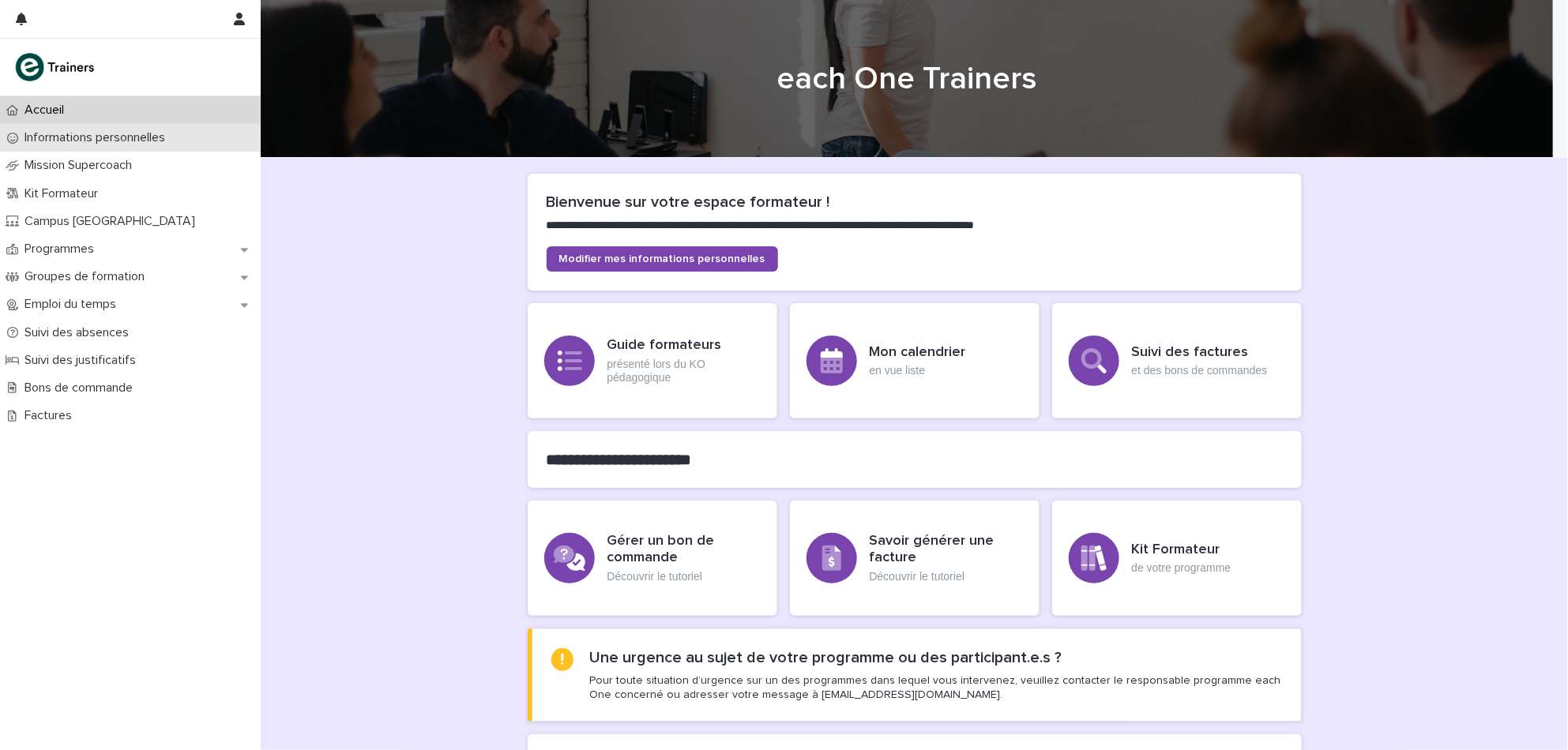
click at [138, 143] on p "Informations personnelles" at bounding box center [98, 138] width 159 height 15
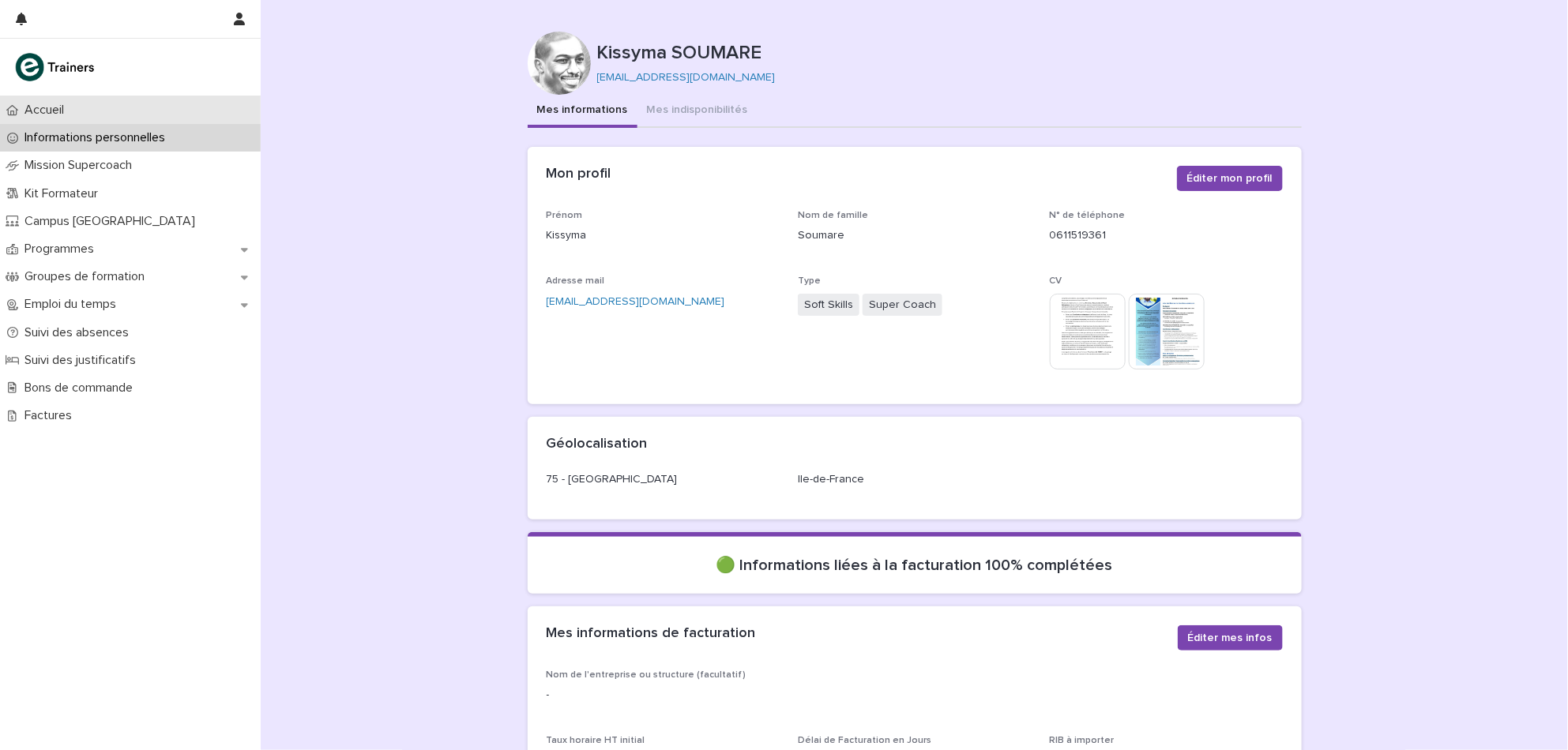
click at [58, 116] on p "Accueil" at bounding box center [47, 110] width 58 height 15
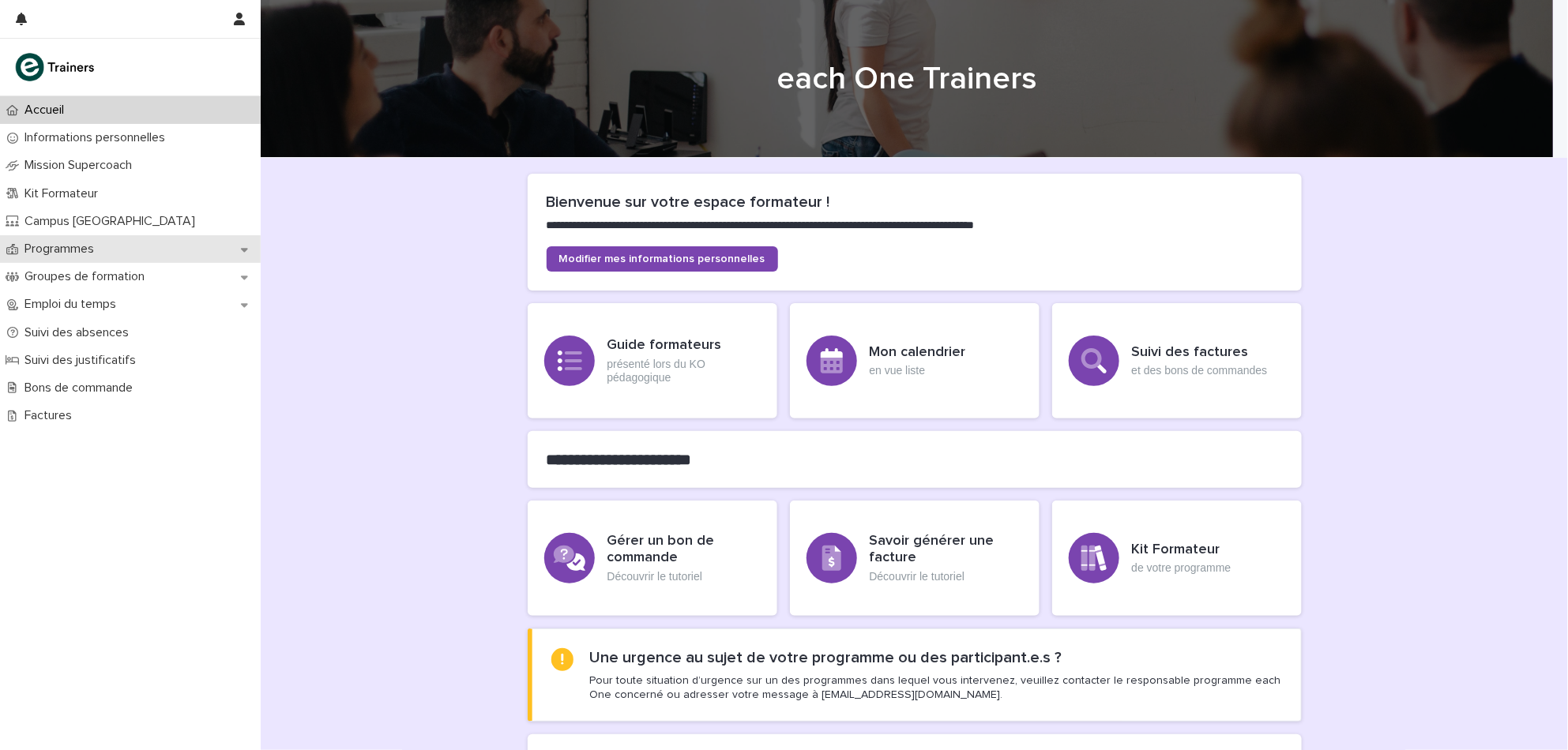
click at [61, 261] on div "Programmes" at bounding box center [130, 249] width 261 height 27
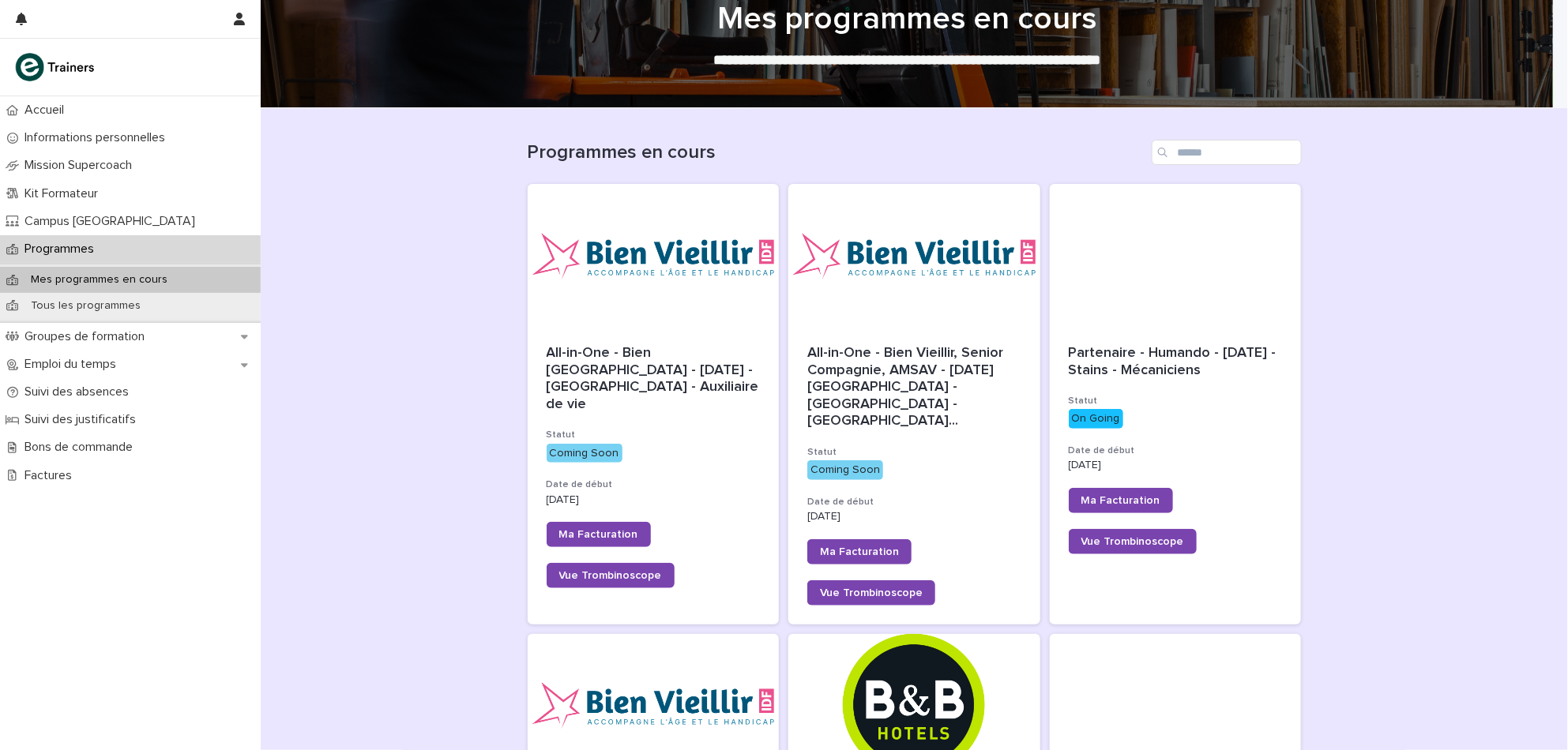
scroll to position [49, 0]
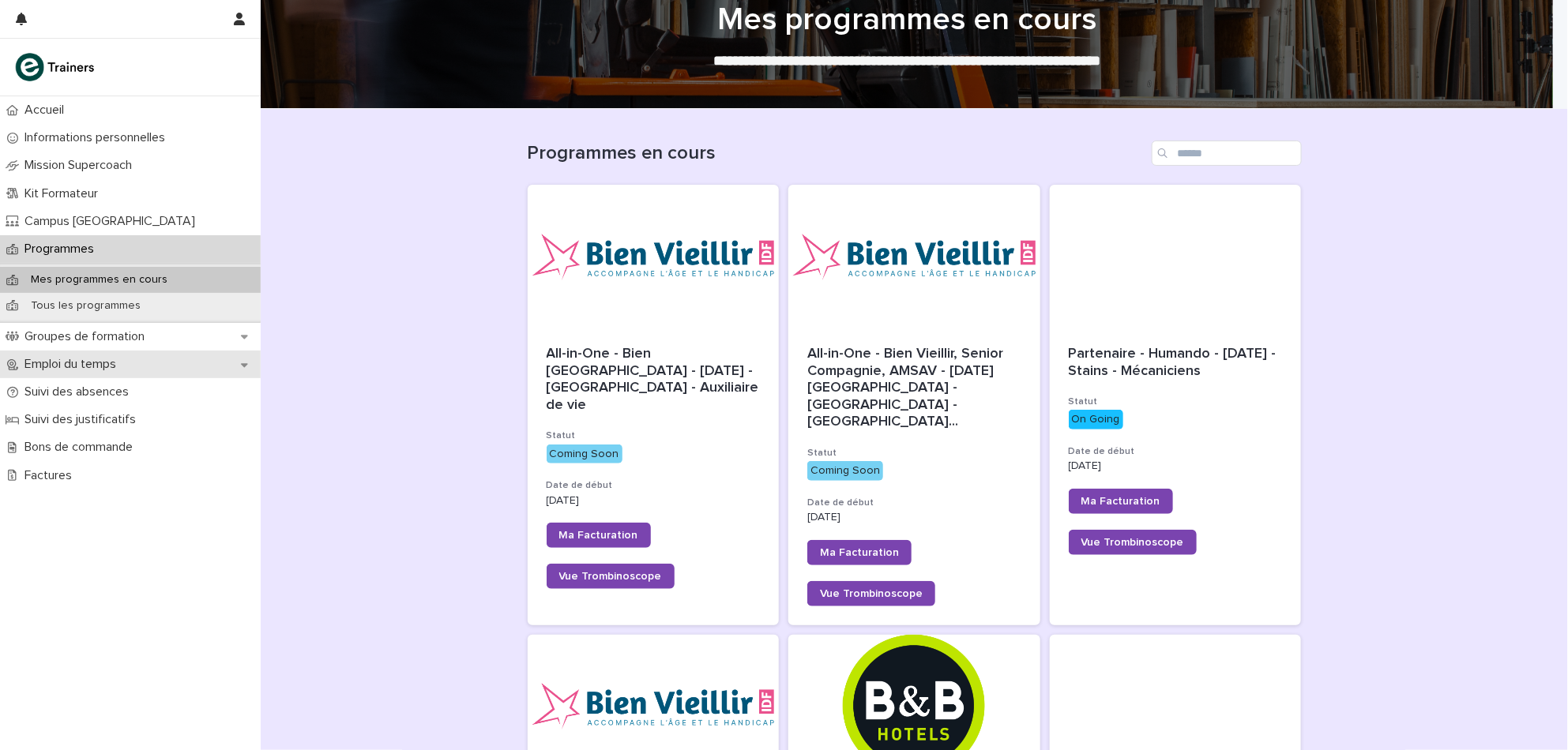
click at [89, 357] on p "Emploi du temps" at bounding box center [73, 364] width 110 height 15
